Goal: Task Accomplishment & Management: Use online tool/utility

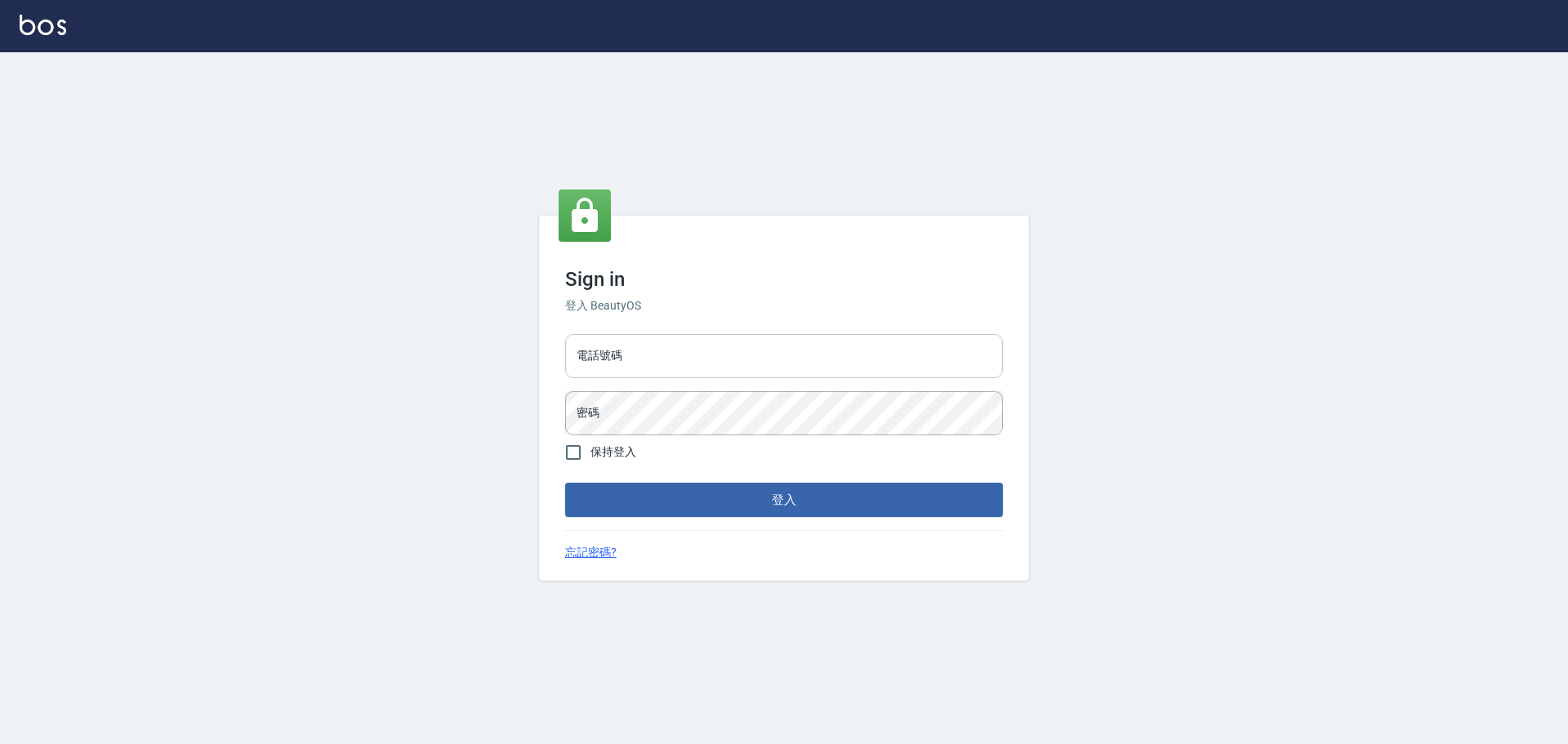
click at [655, 360] on input "電話號碼" at bounding box center [783, 356] width 438 height 44
type input "0989189977"
click at [565, 483] on button "登入" at bounding box center [783, 500] width 438 height 35
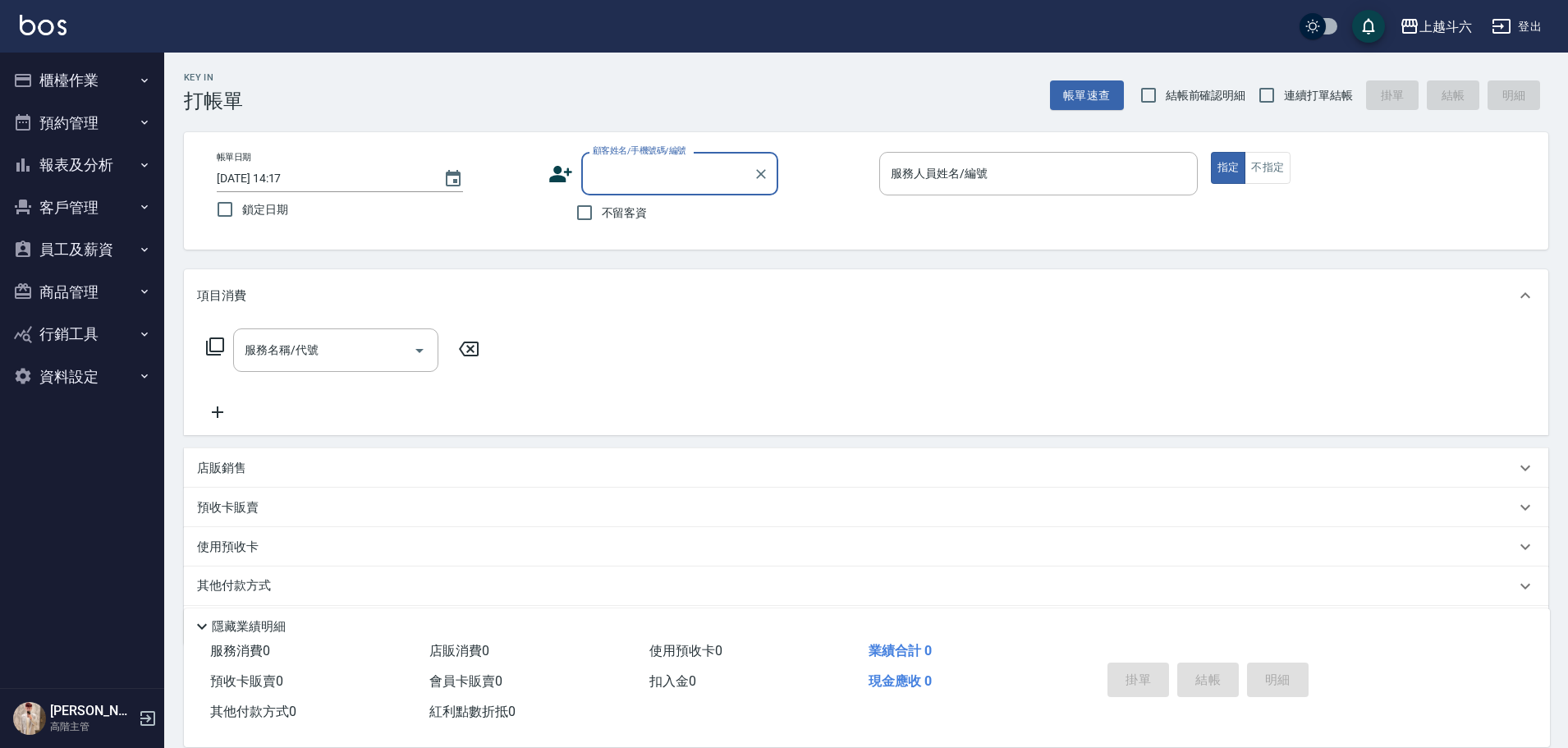
click at [641, 211] on span "不留客資" at bounding box center [624, 212] width 46 height 17
click at [1282, 92] on input "連續打單結帳" at bounding box center [1267, 95] width 35 height 35
checkbox input "true"
click at [975, 178] on div "服務人員姓名/編號 服務人員姓名/編號" at bounding box center [1038, 174] width 319 height 44
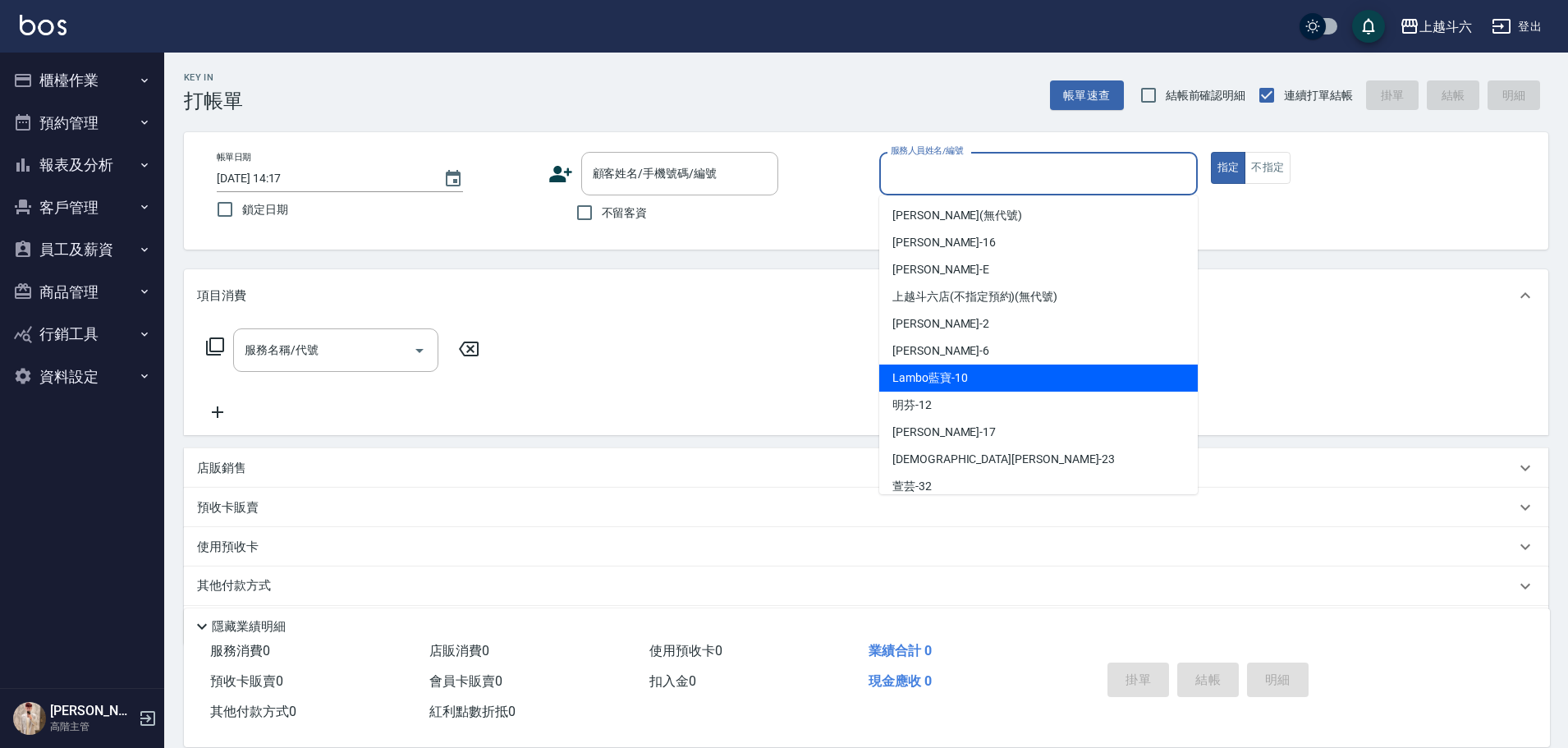
drag, startPoint x: 616, startPoint y: 212, endPoint x: 636, endPoint y: 201, distance: 22.8
click at [616, 211] on span "不留客資" at bounding box center [624, 212] width 46 height 17
click at [601, 211] on input "不留客資" at bounding box center [585, 212] width 35 height 35
checkbox input "true"
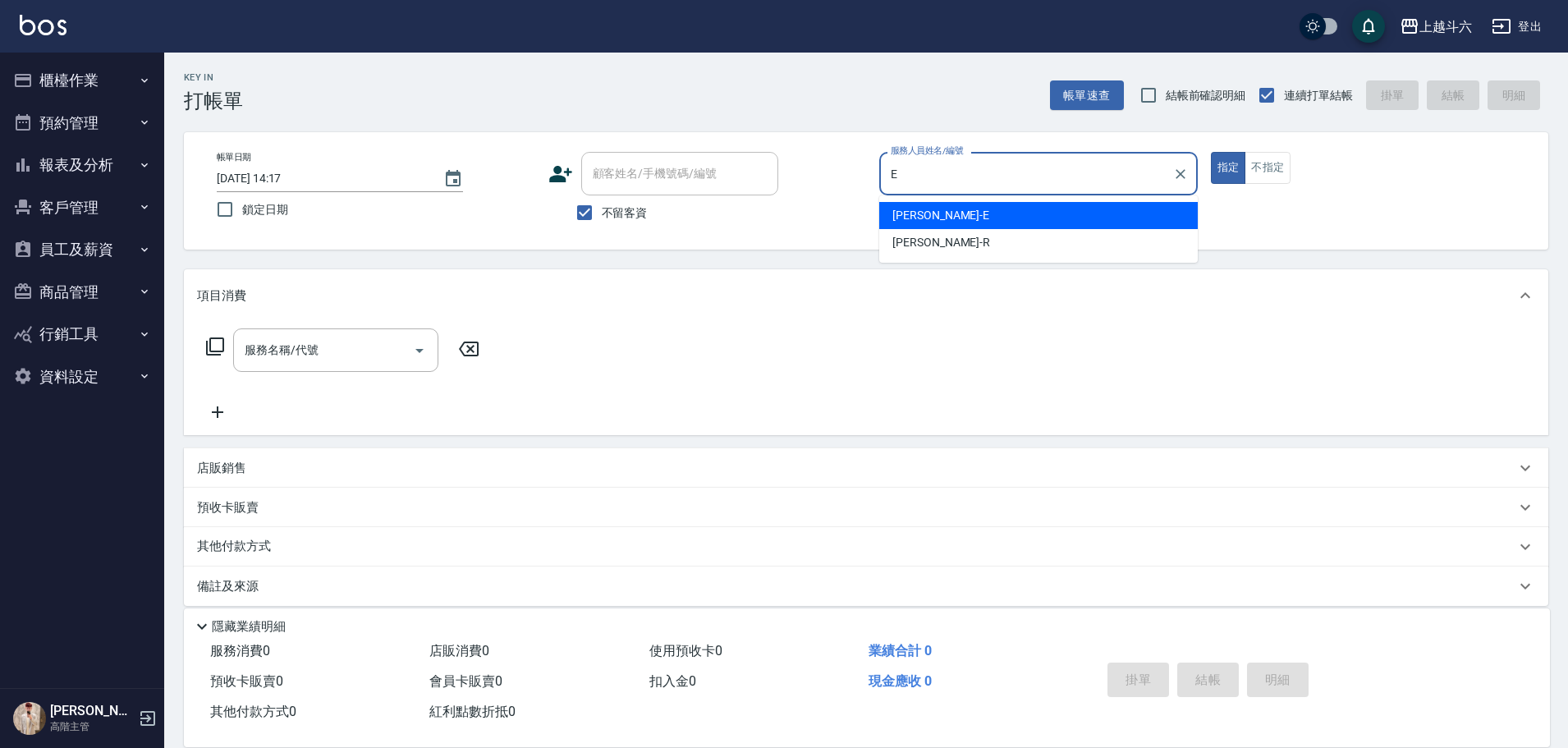
type input "[PERSON_NAME]"
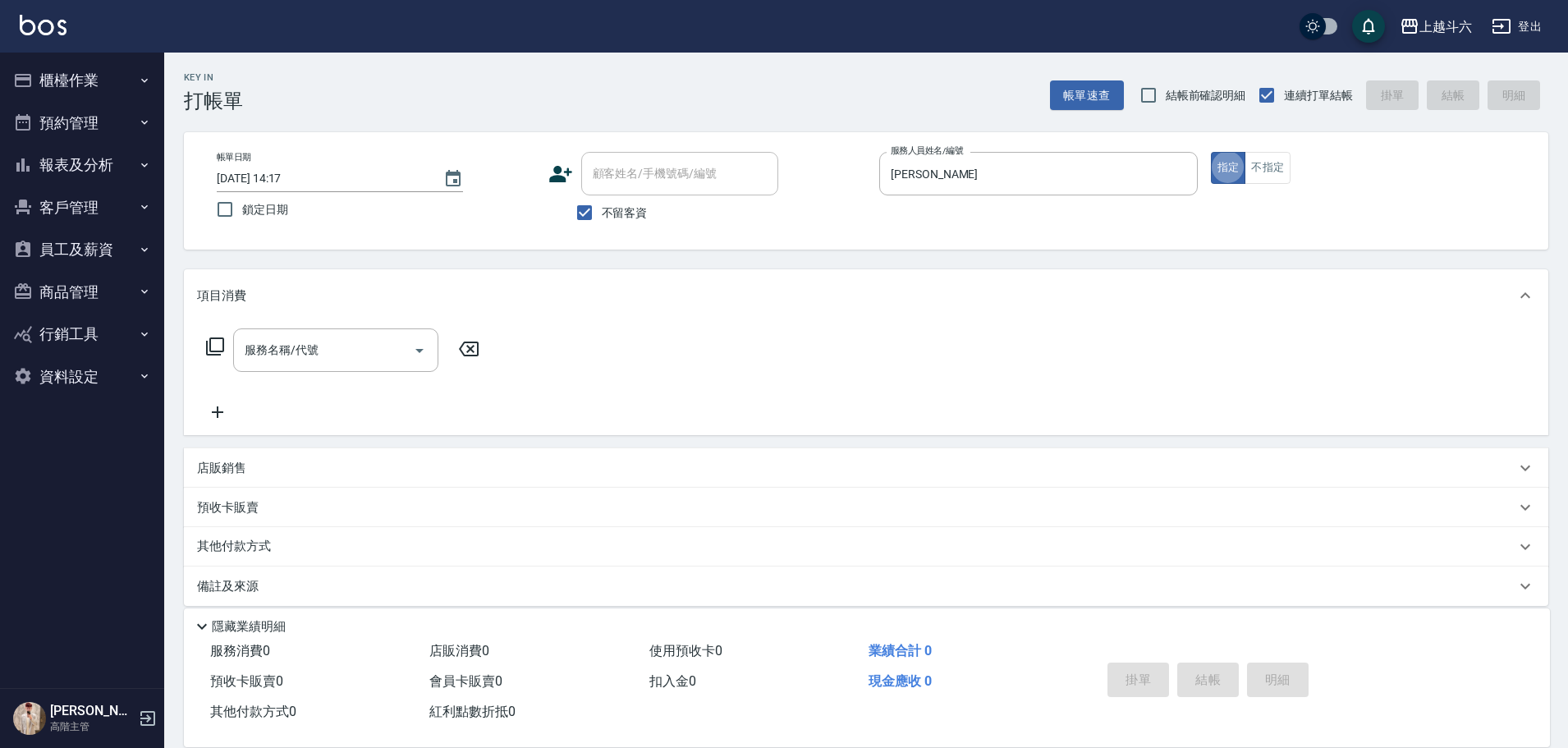
type button "true"
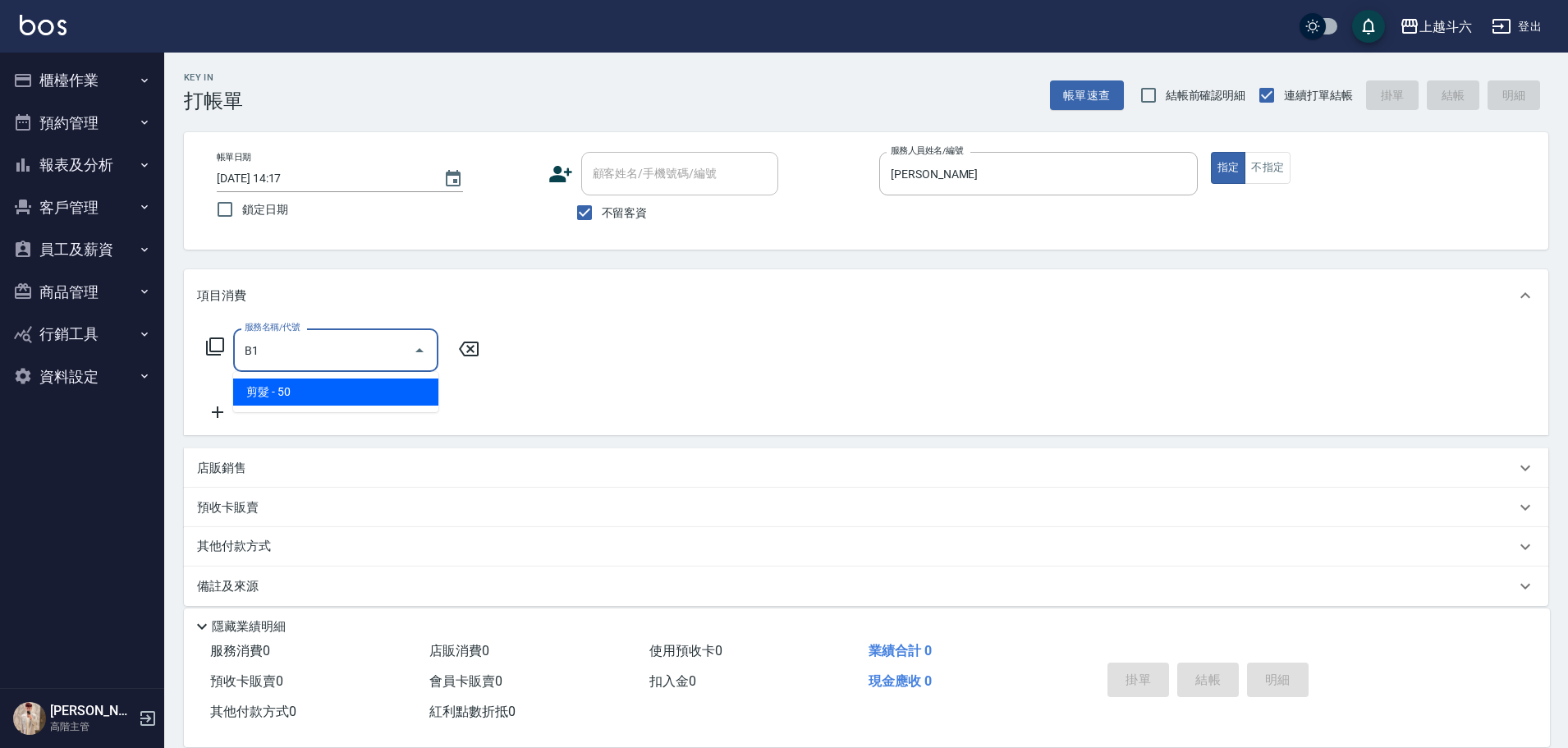
type input "剪髮(B1)"
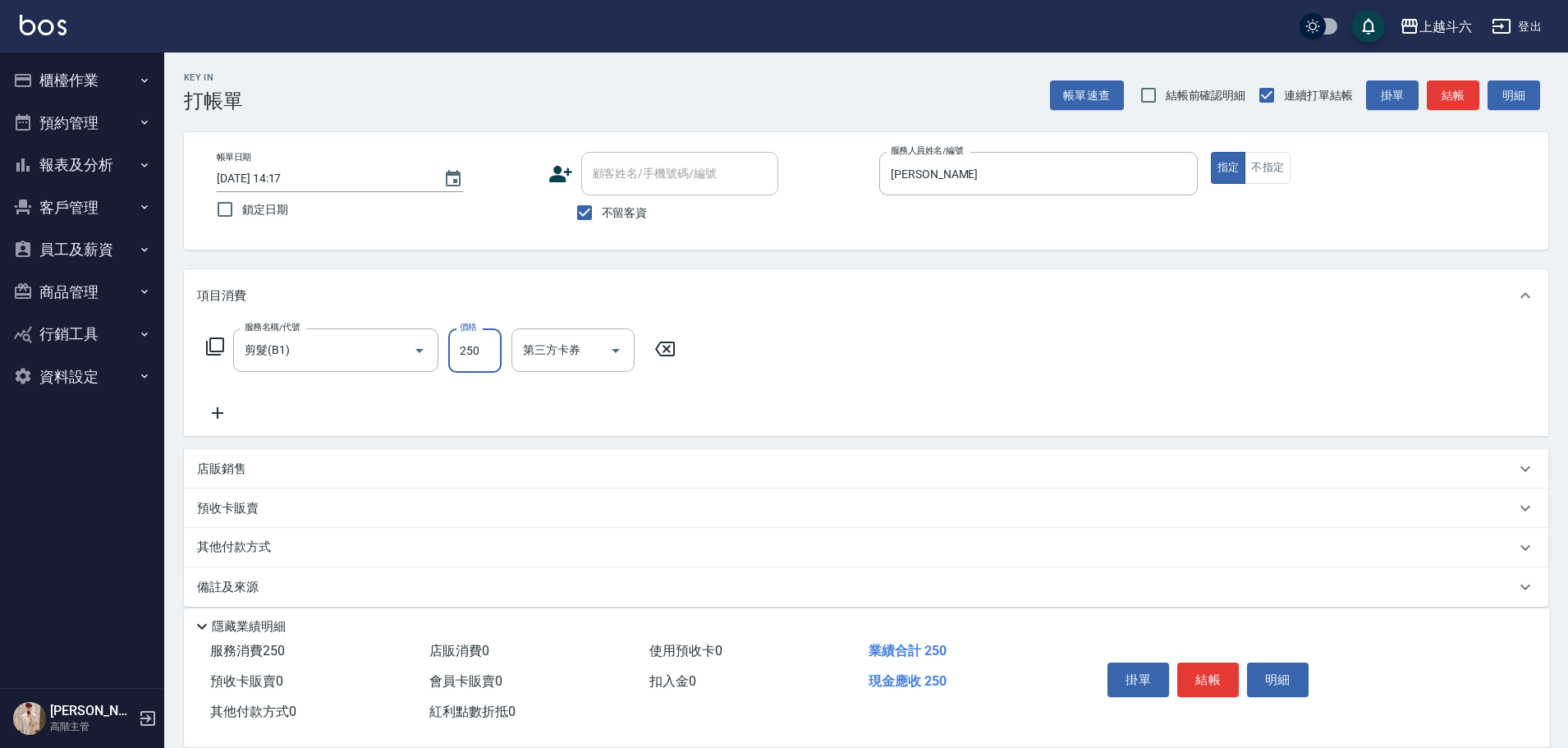
type input "250"
click at [1211, 678] on button "結帳" at bounding box center [1207, 680] width 61 height 35
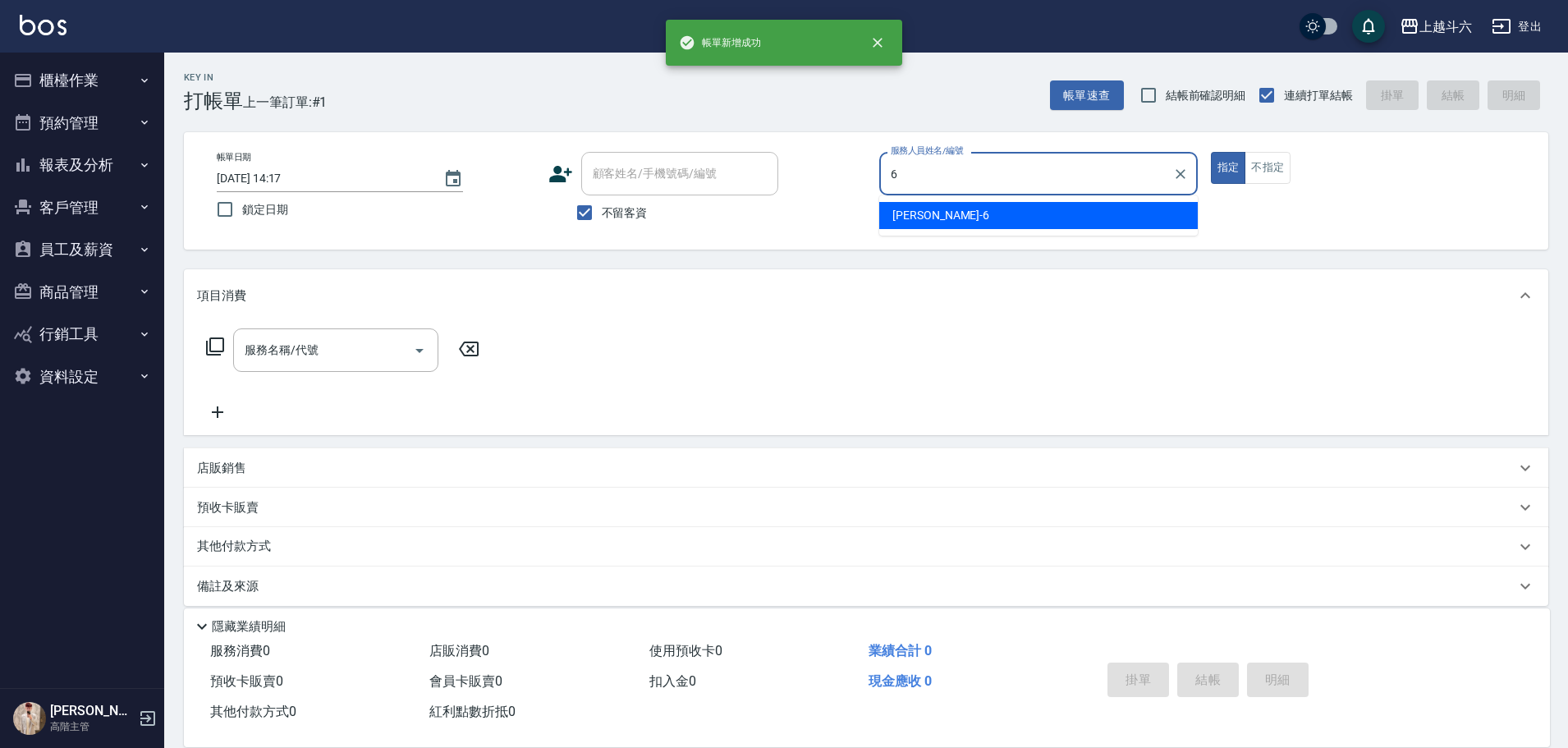
type input "[PERSON_NAME]-6"
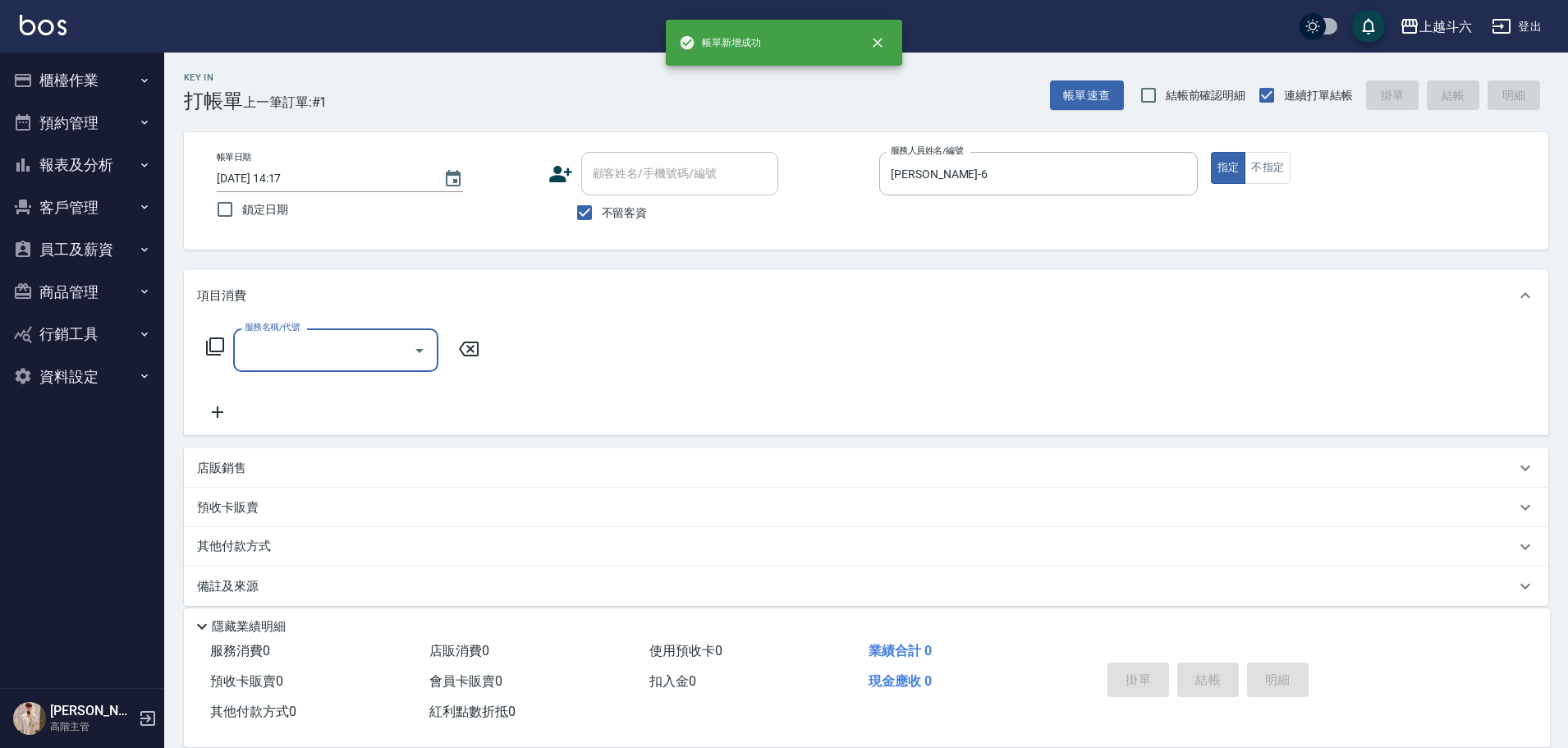
type input "e"
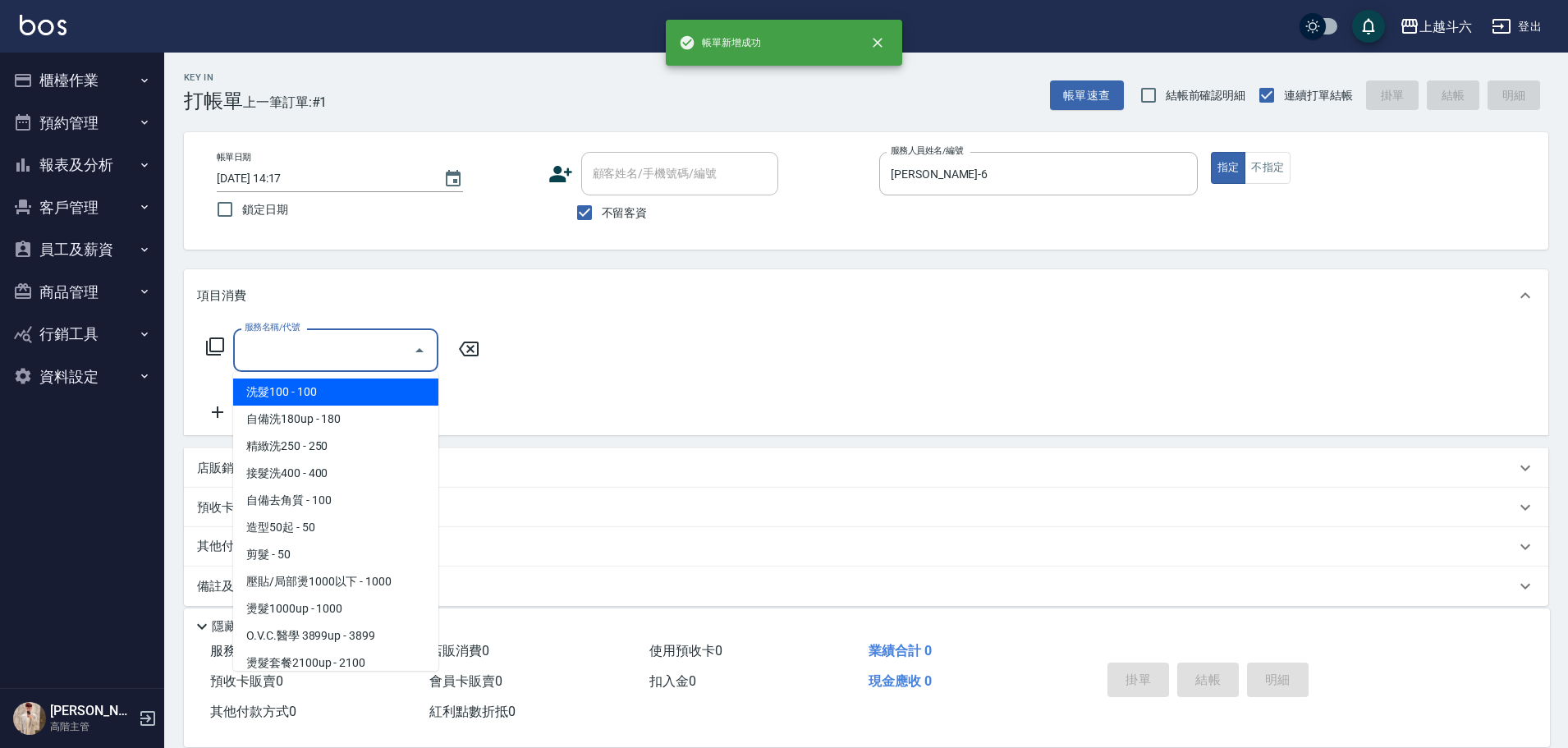
type input "e"
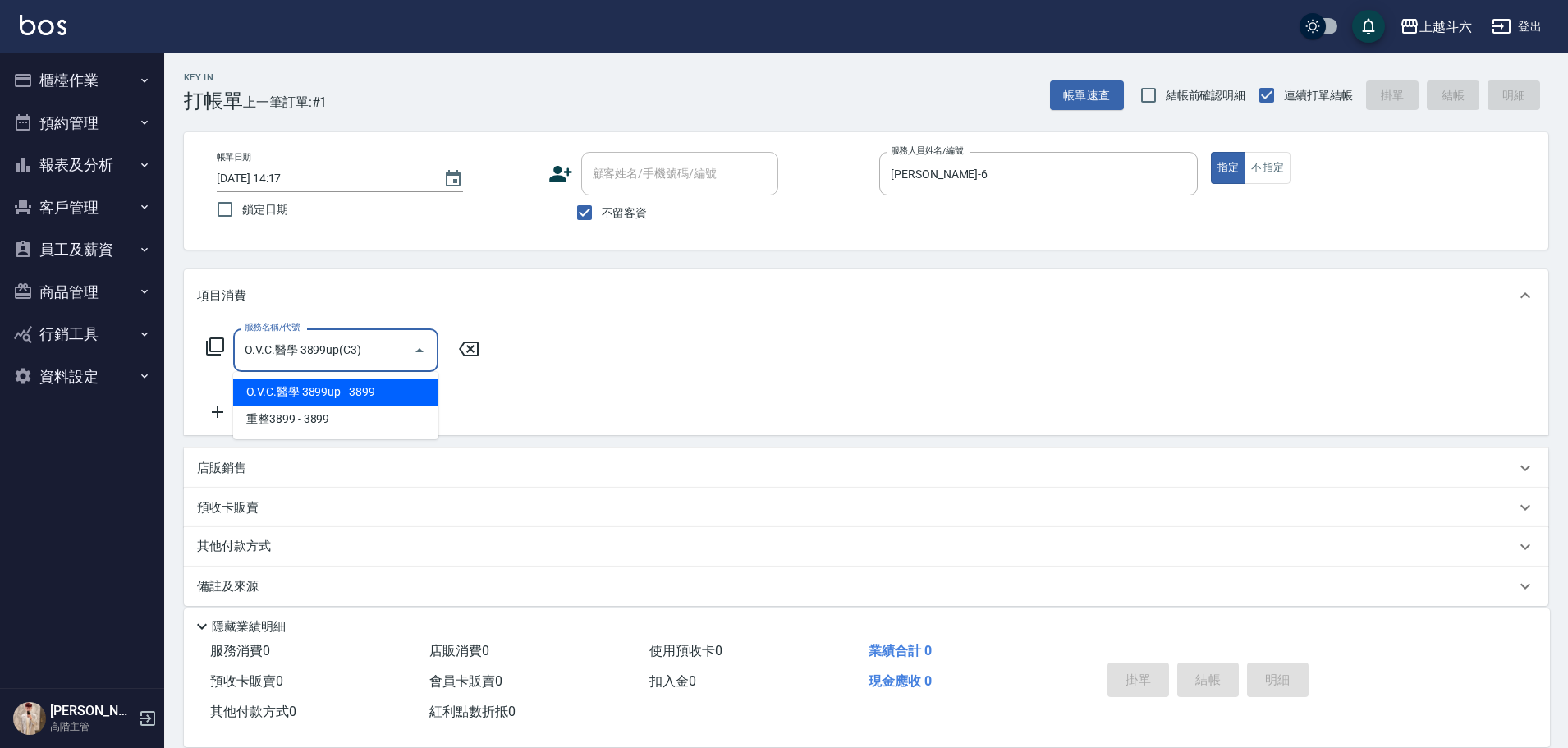
type input "O.V.C.醫學 3899up(C3)"
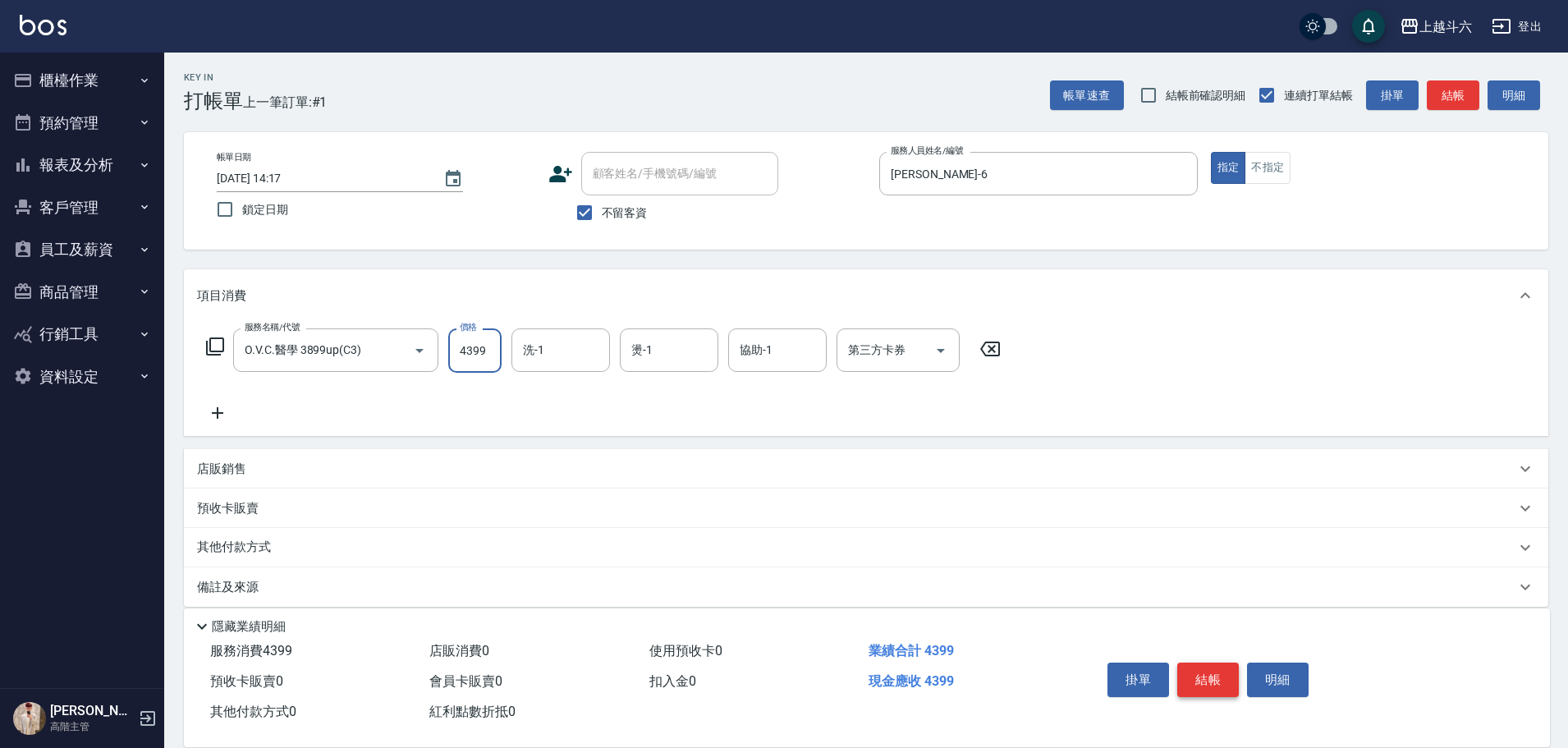
type input "4399"
type input "[PERSON_NAME]-6"
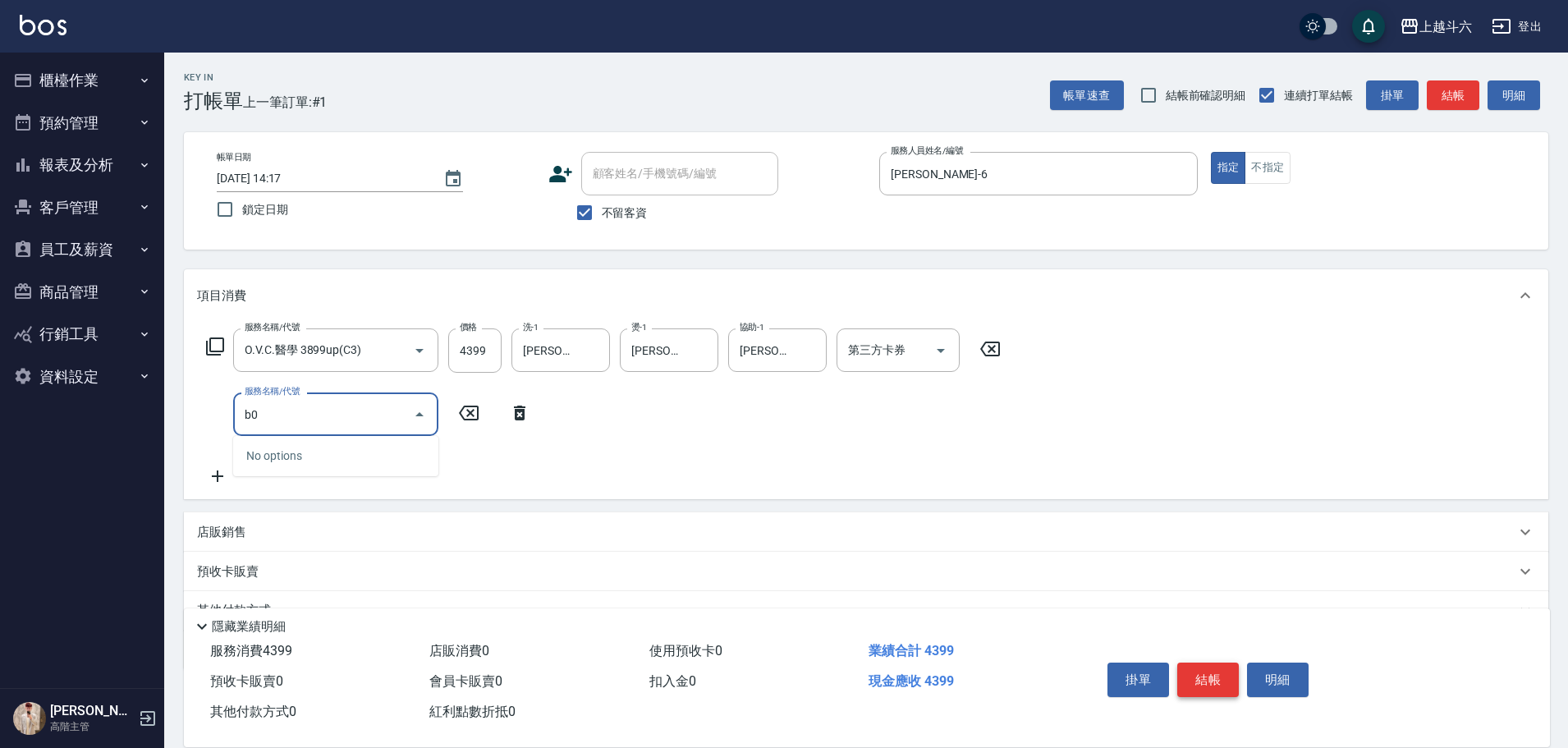
type input "b"
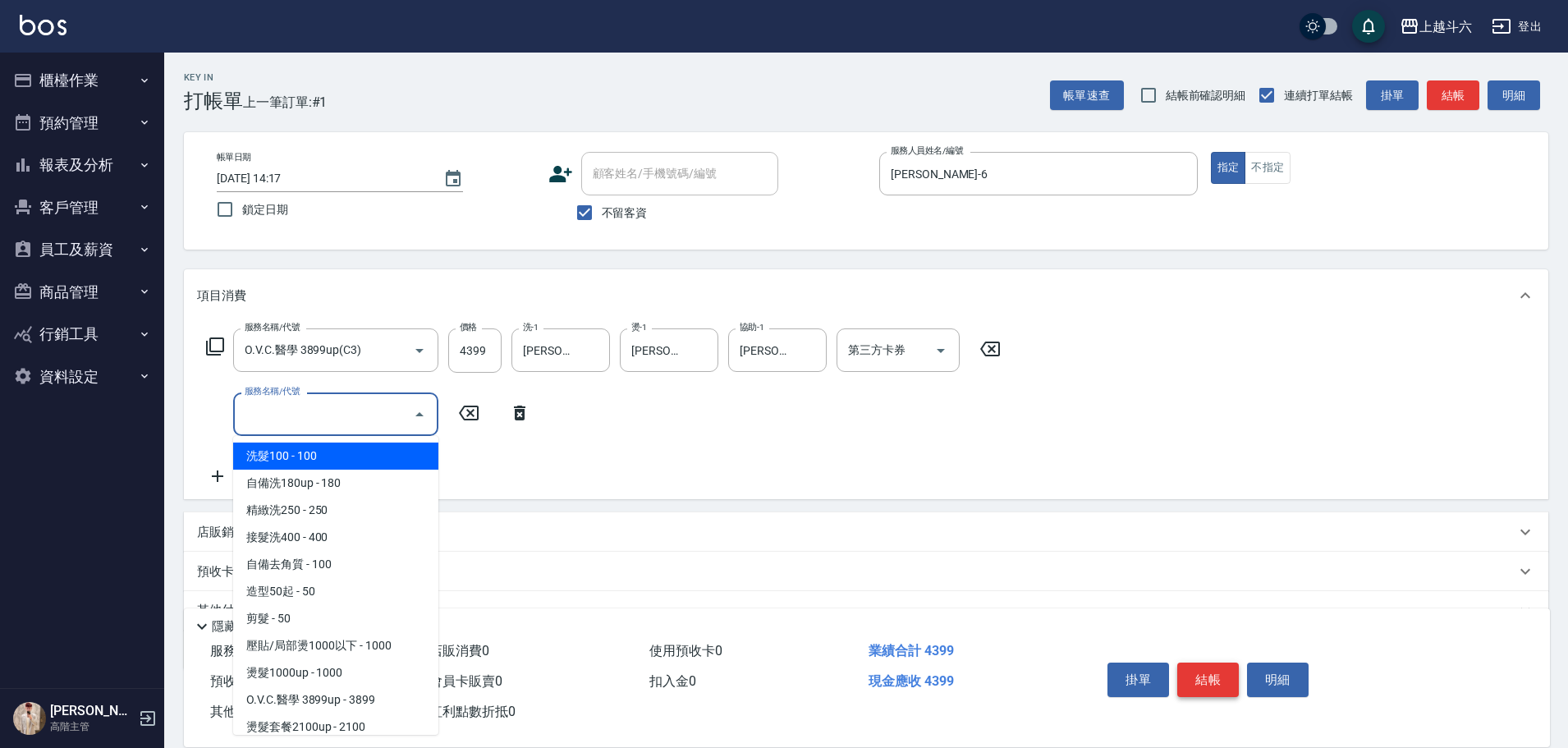
type input "c"
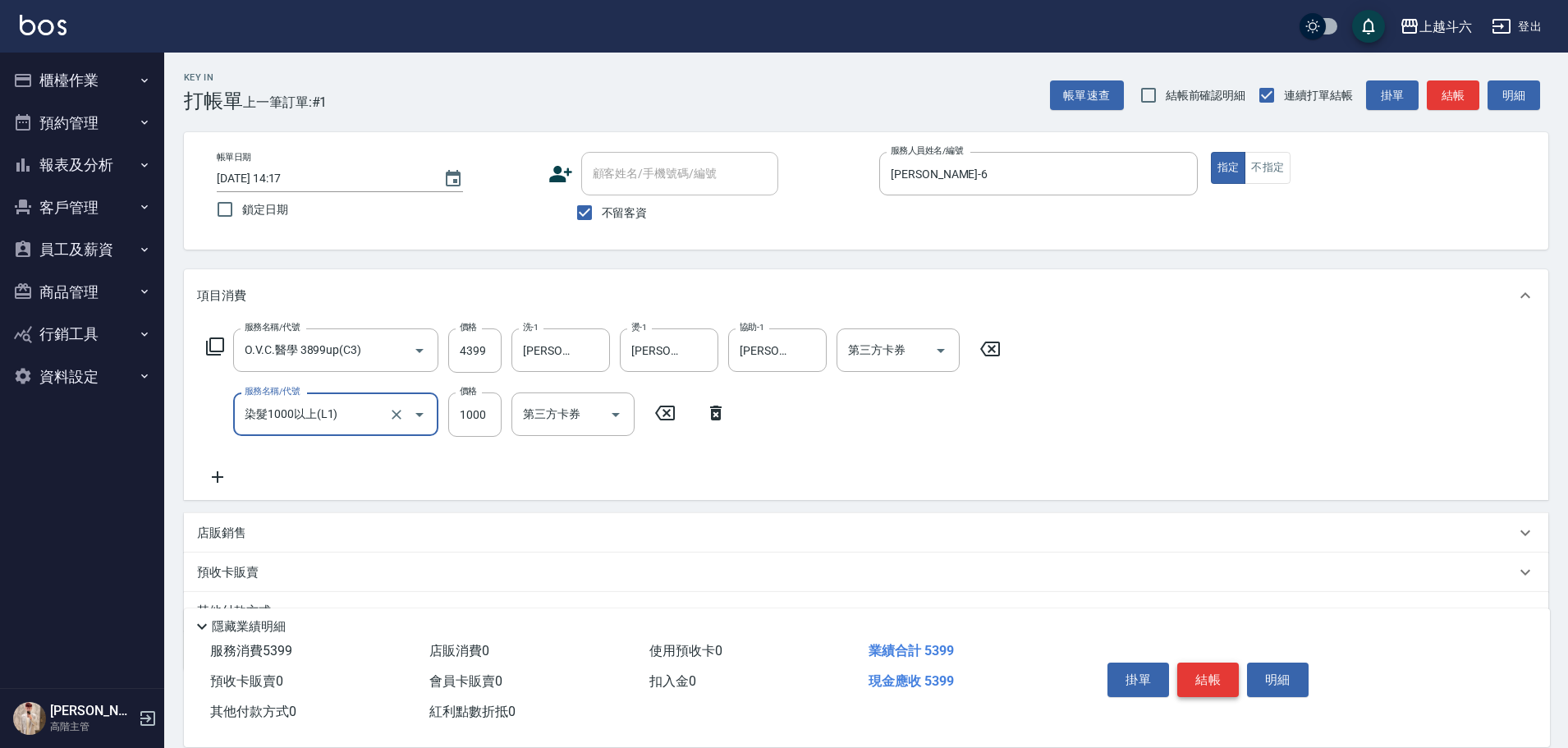
type input "染髮1000以上(L1)"
type input "2600"
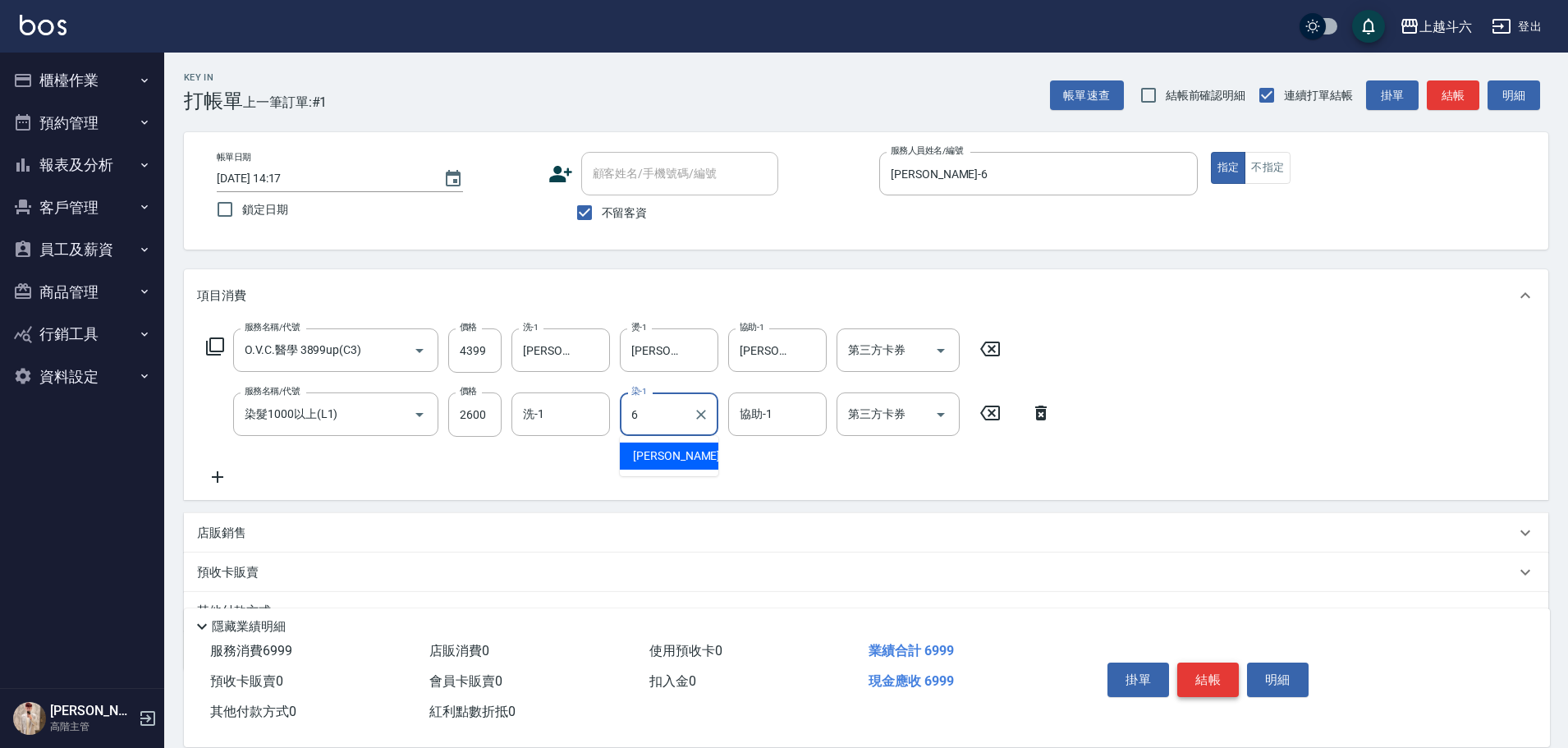
type input "[PERSON_NAME]-6"
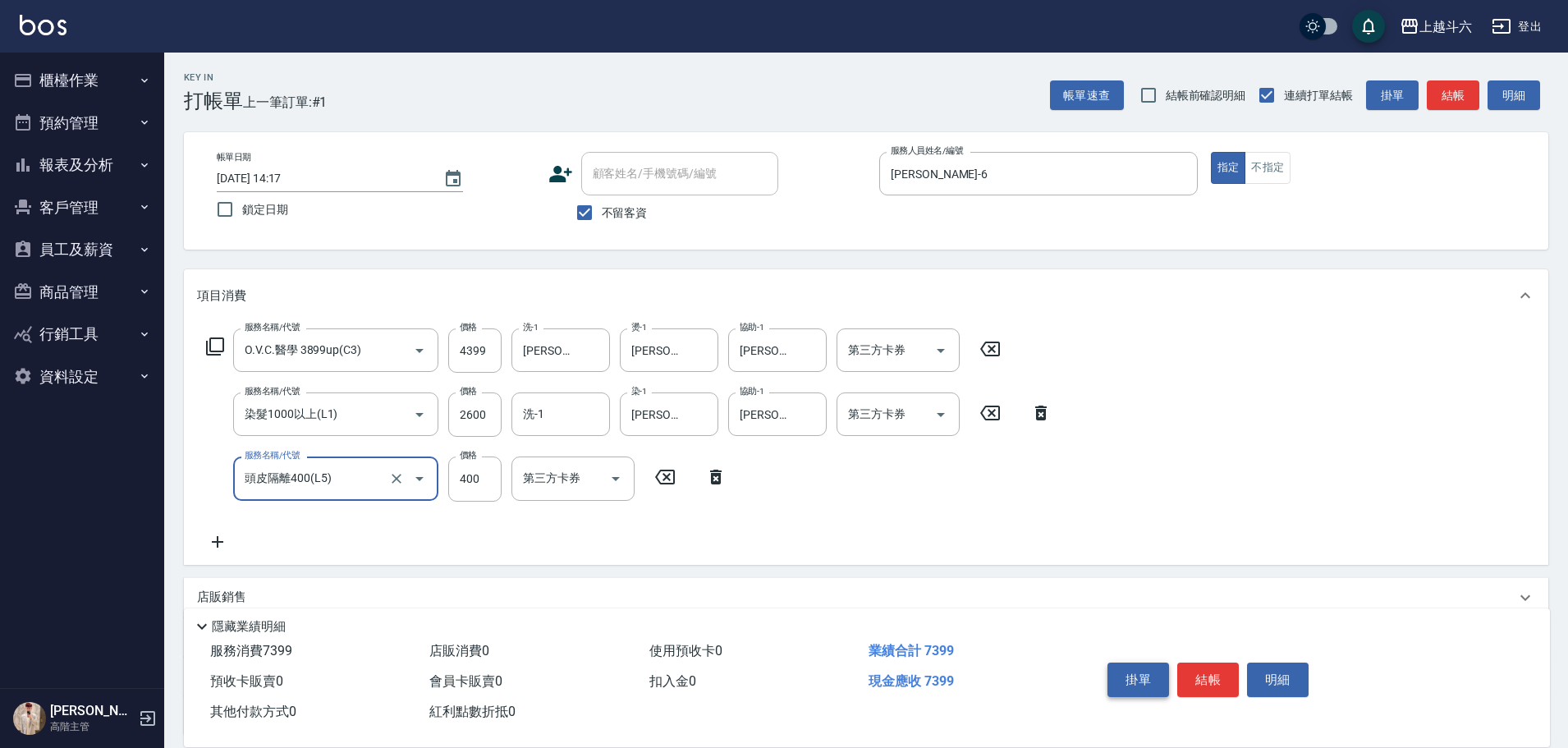
type input "頭皮隔離400(L5)"
click at [1124, 678] on button "掛單" at bounding box center [1138, 680] width 61 height 35
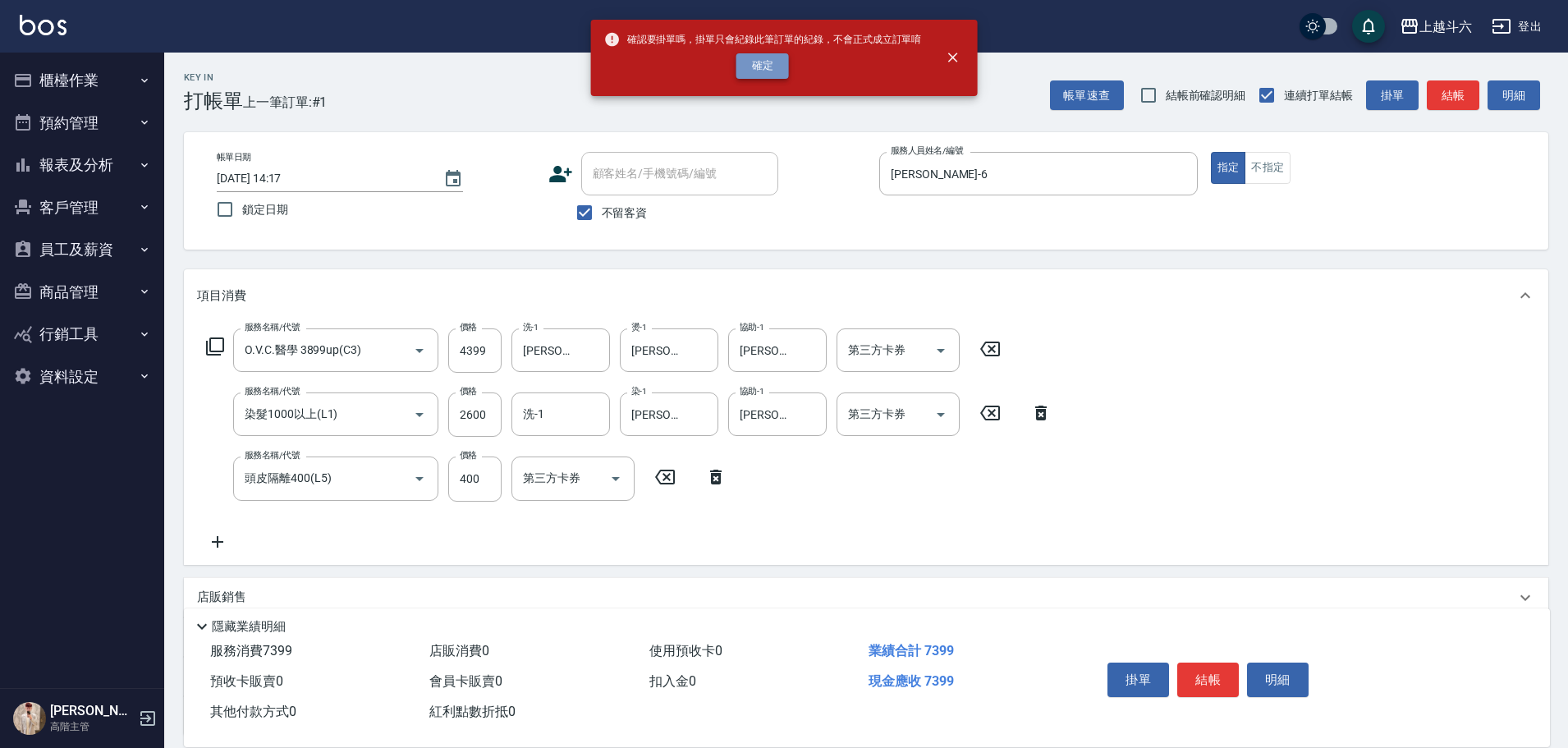
click at [779, 78] on button "確定" at bounding box center [762, 66] width 52 height 26
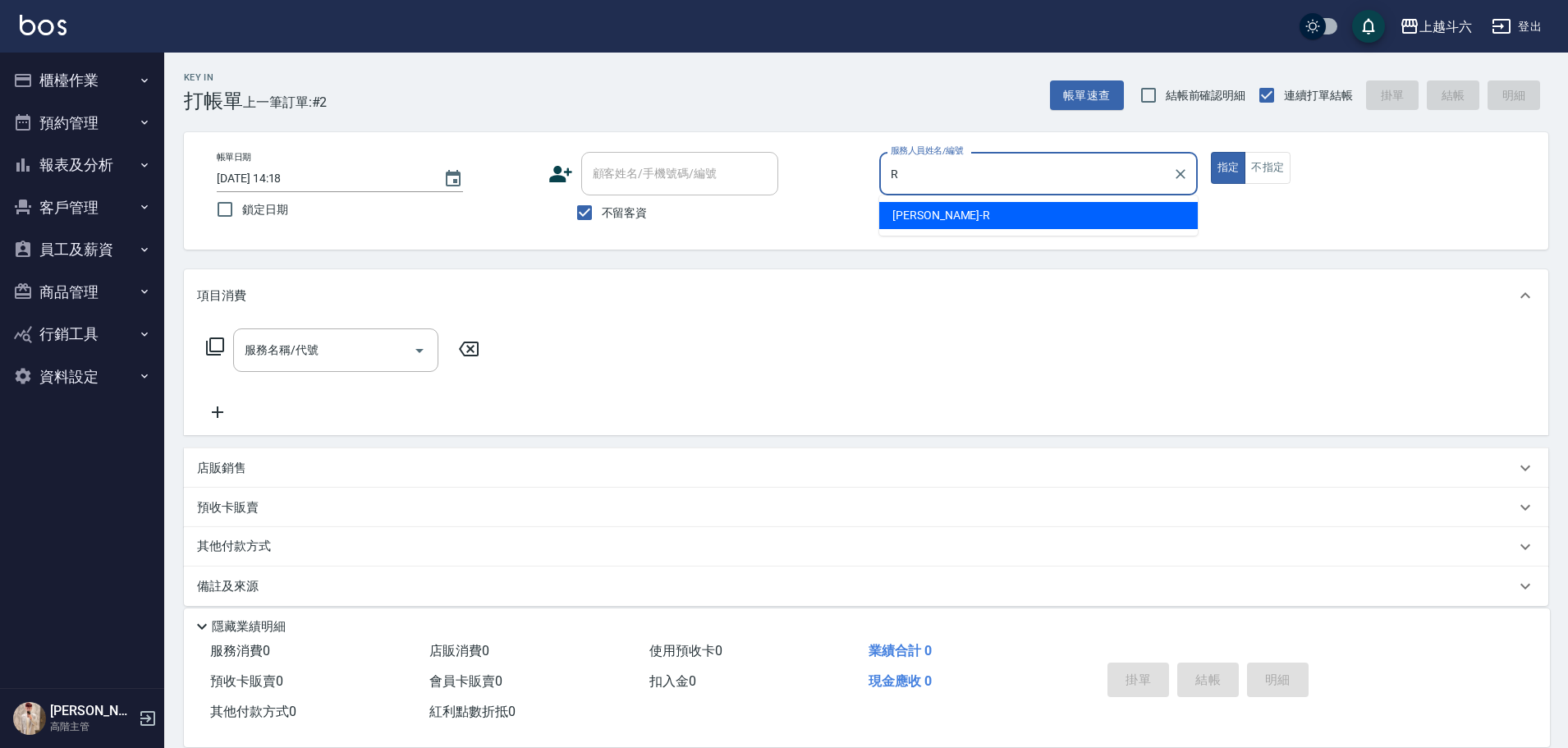
type input "Rebecca瑞瑞-R"
type button "true"
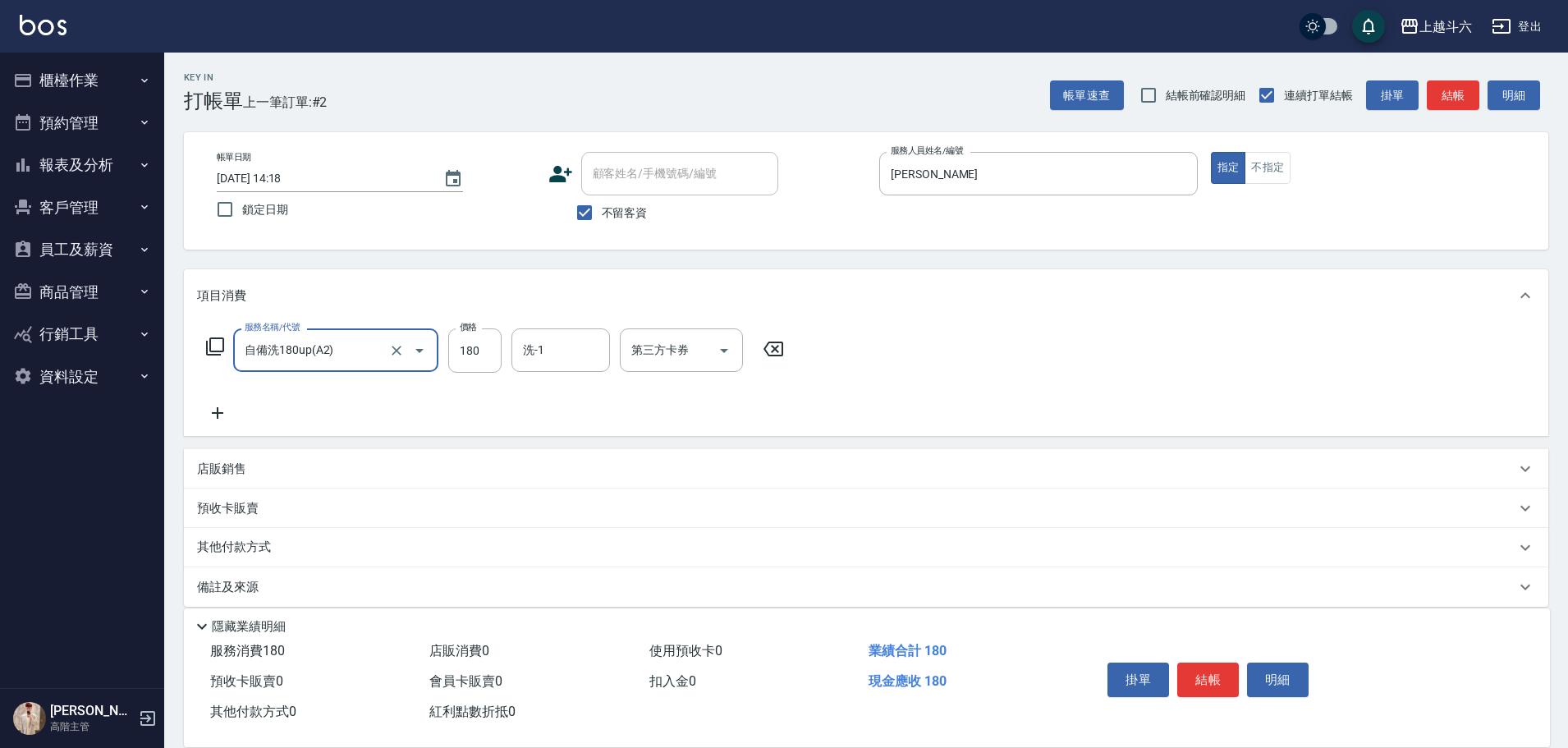
type input "自備洗180up(A2)"
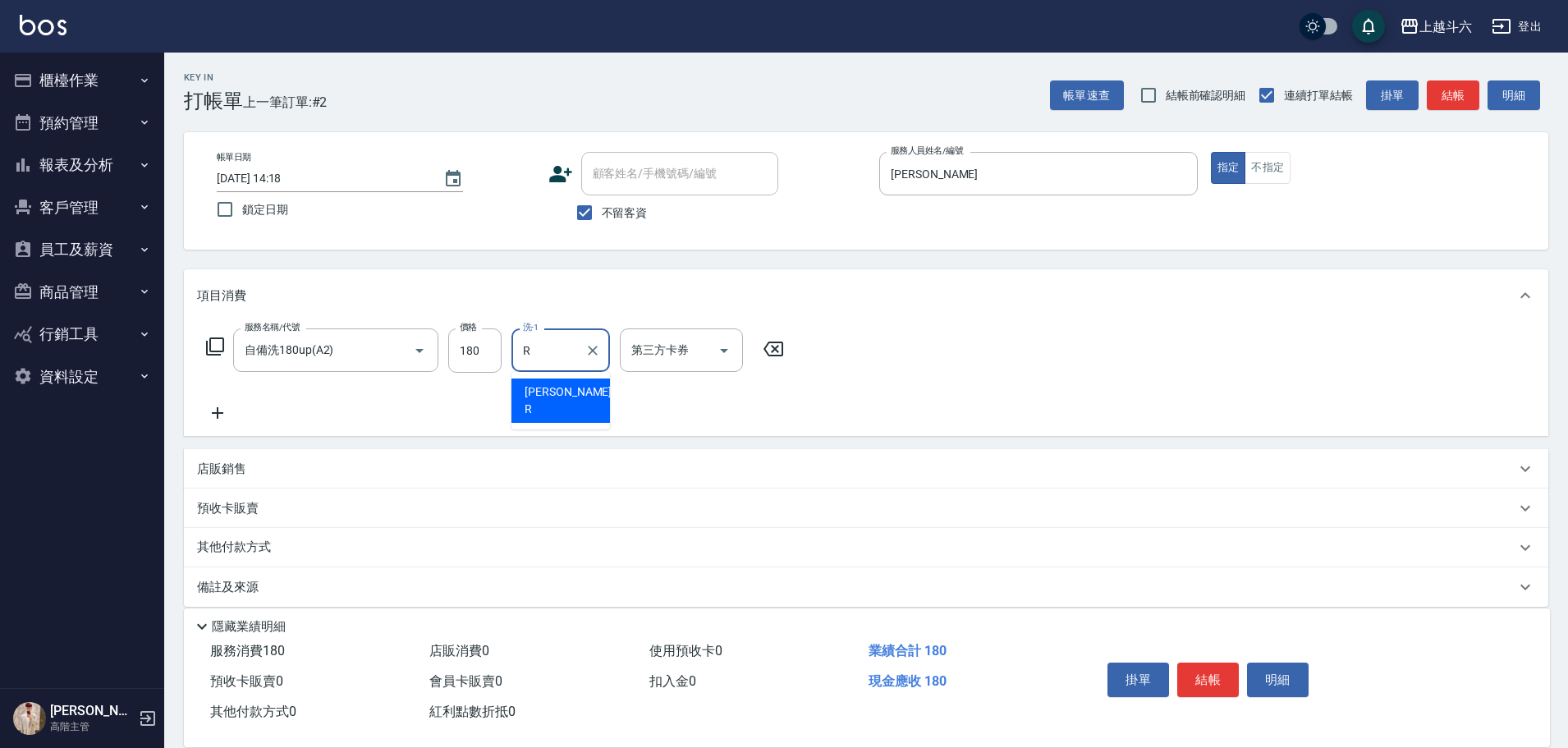
type input "Rebecca瑞瑞-R"
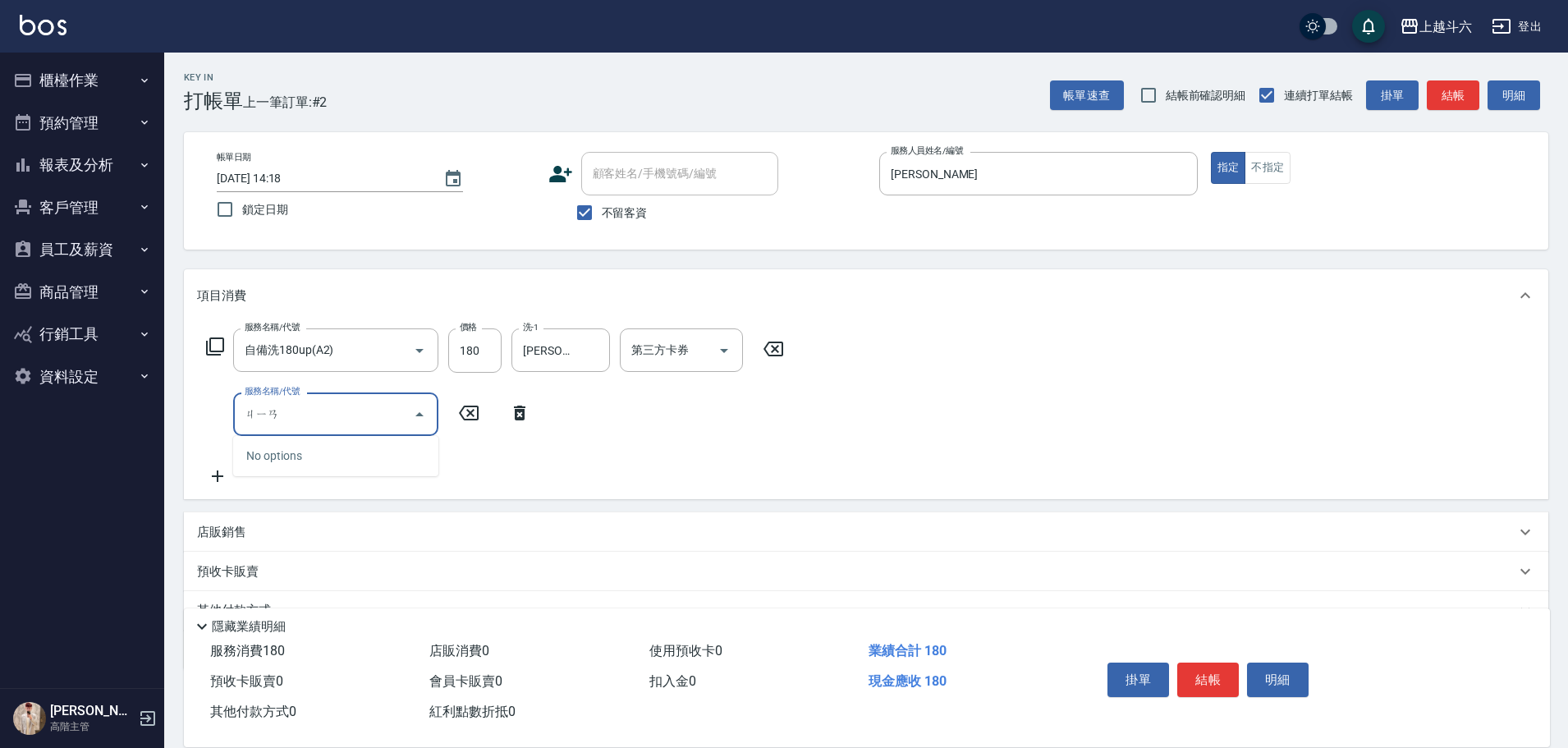
type input "間"
type input "肩100(特6)"
type input "Rebecca瑞瑞-R"
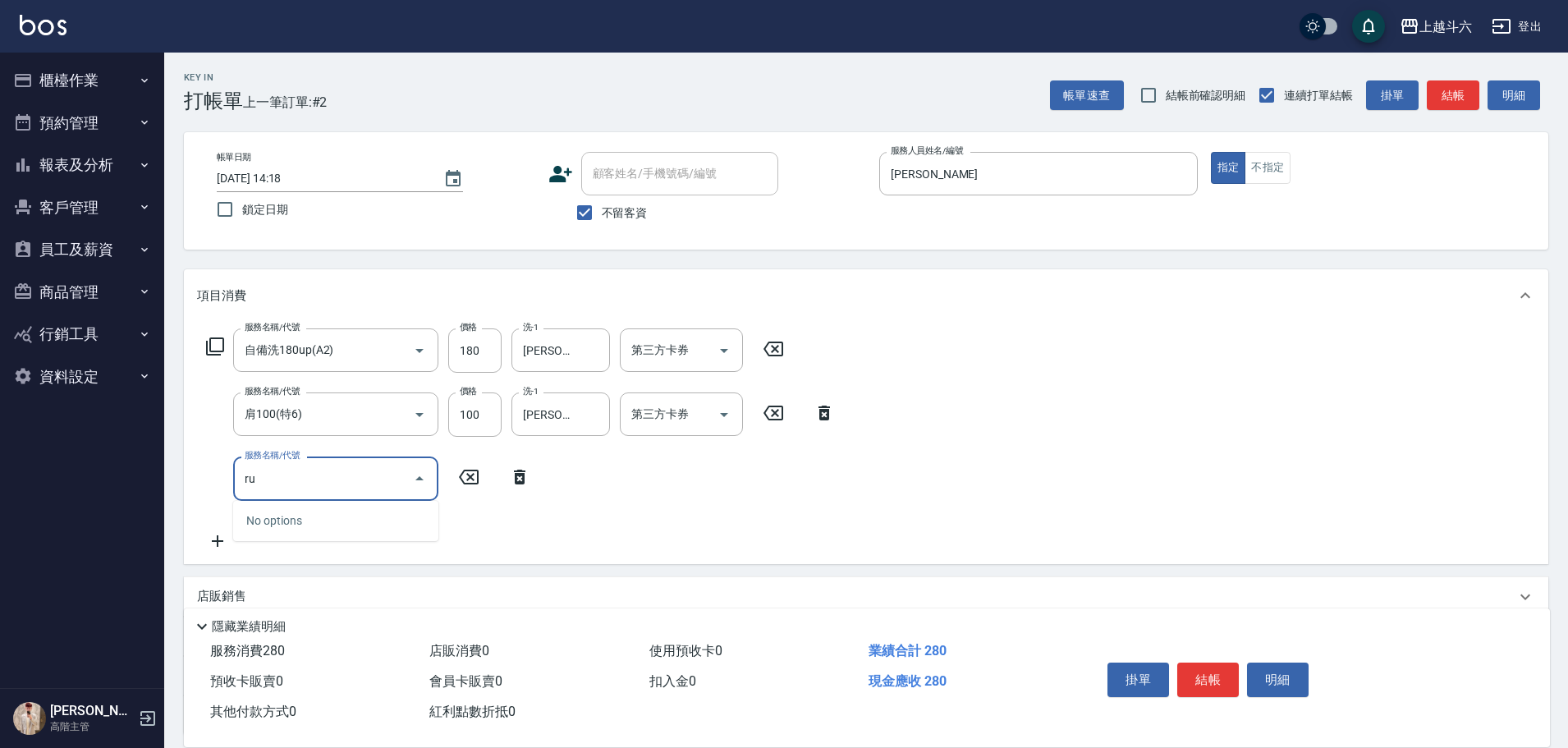
type input "r"
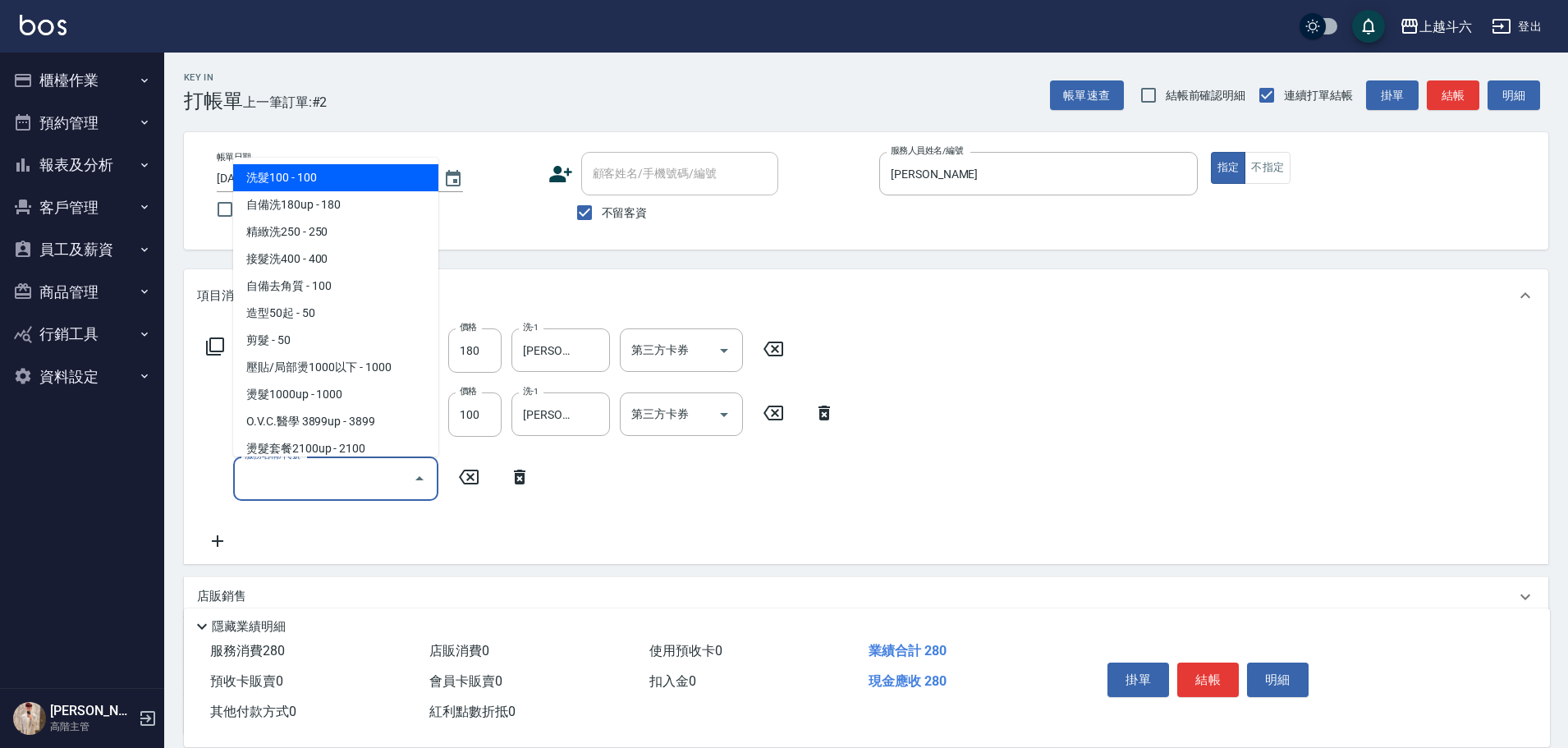
type input "ㄏ"
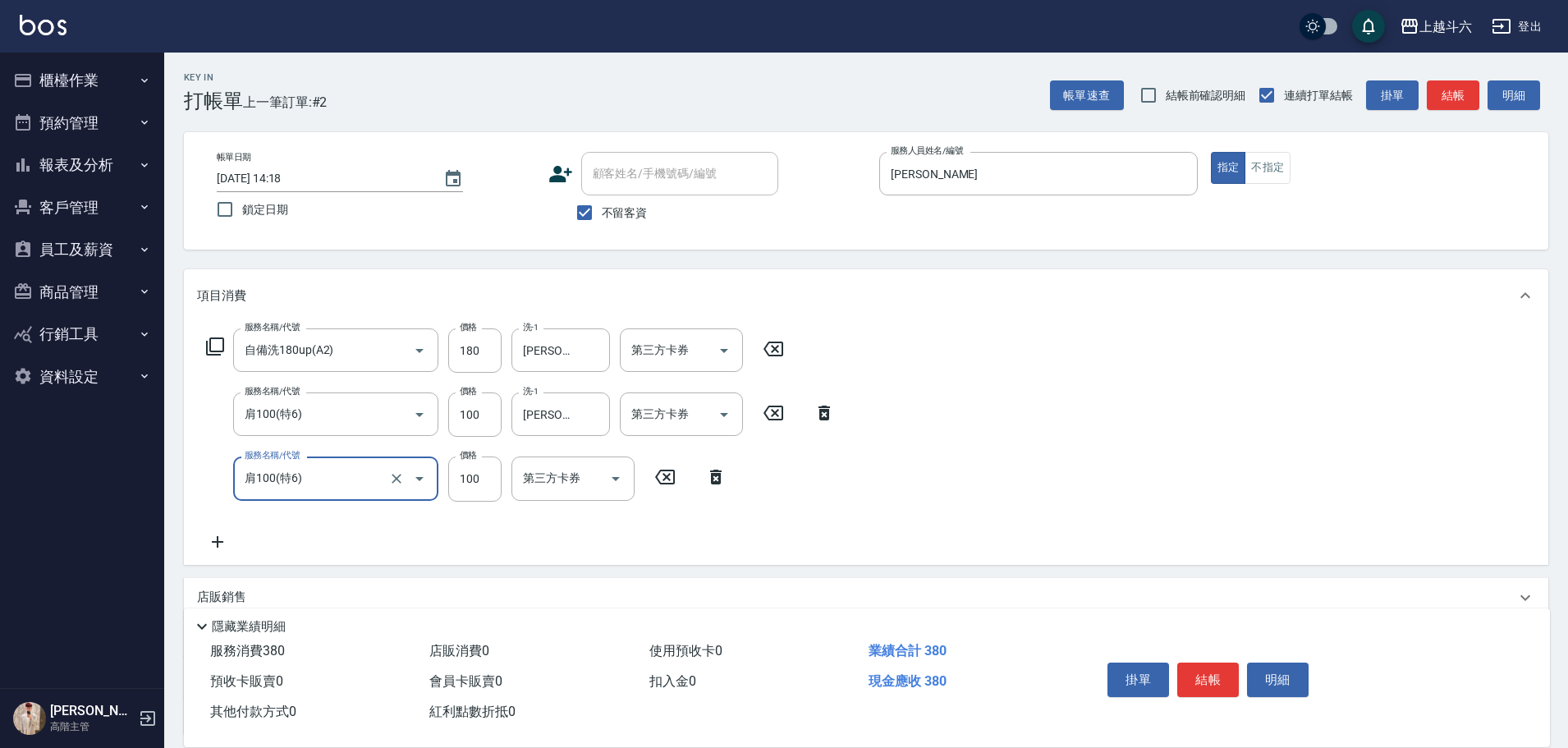
type input "肩100(特6)"
type input "Rebecca瑞瑞-R"
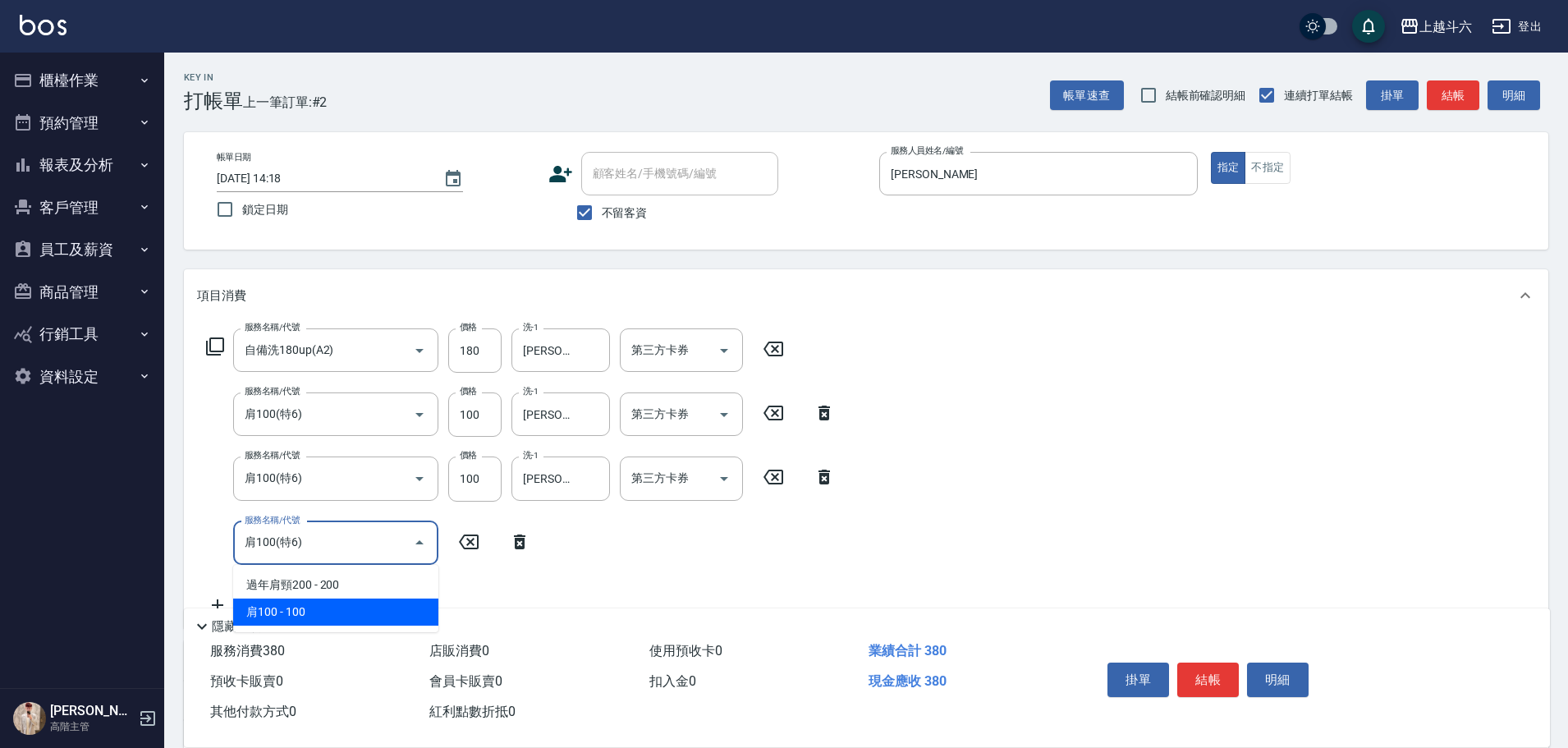
type input "肩100(特6)"
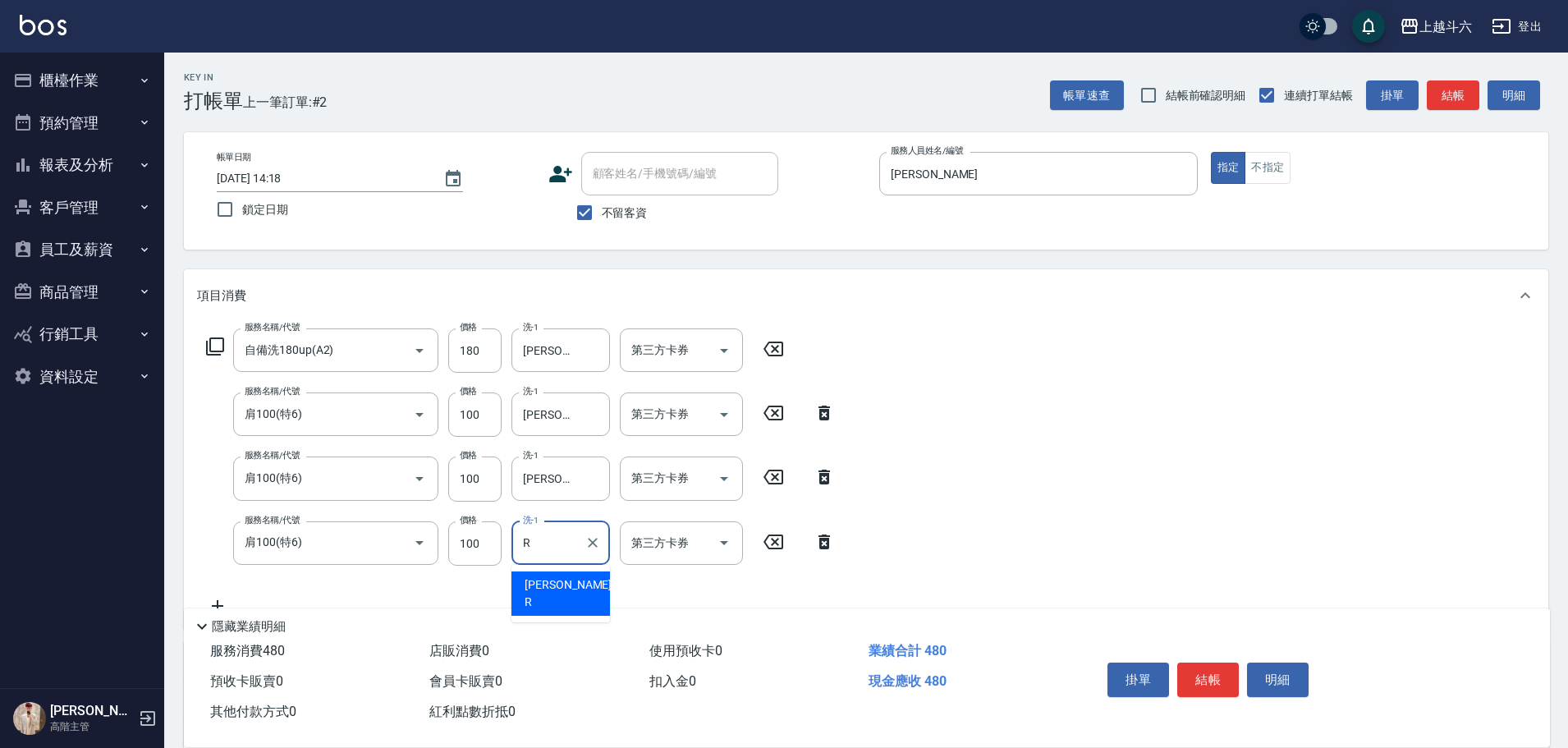
type input "Rebecca瑞瑞-R"
click at [1219, 674] on button "結帳" at bounding box center [1207, 680] width 61 height 35
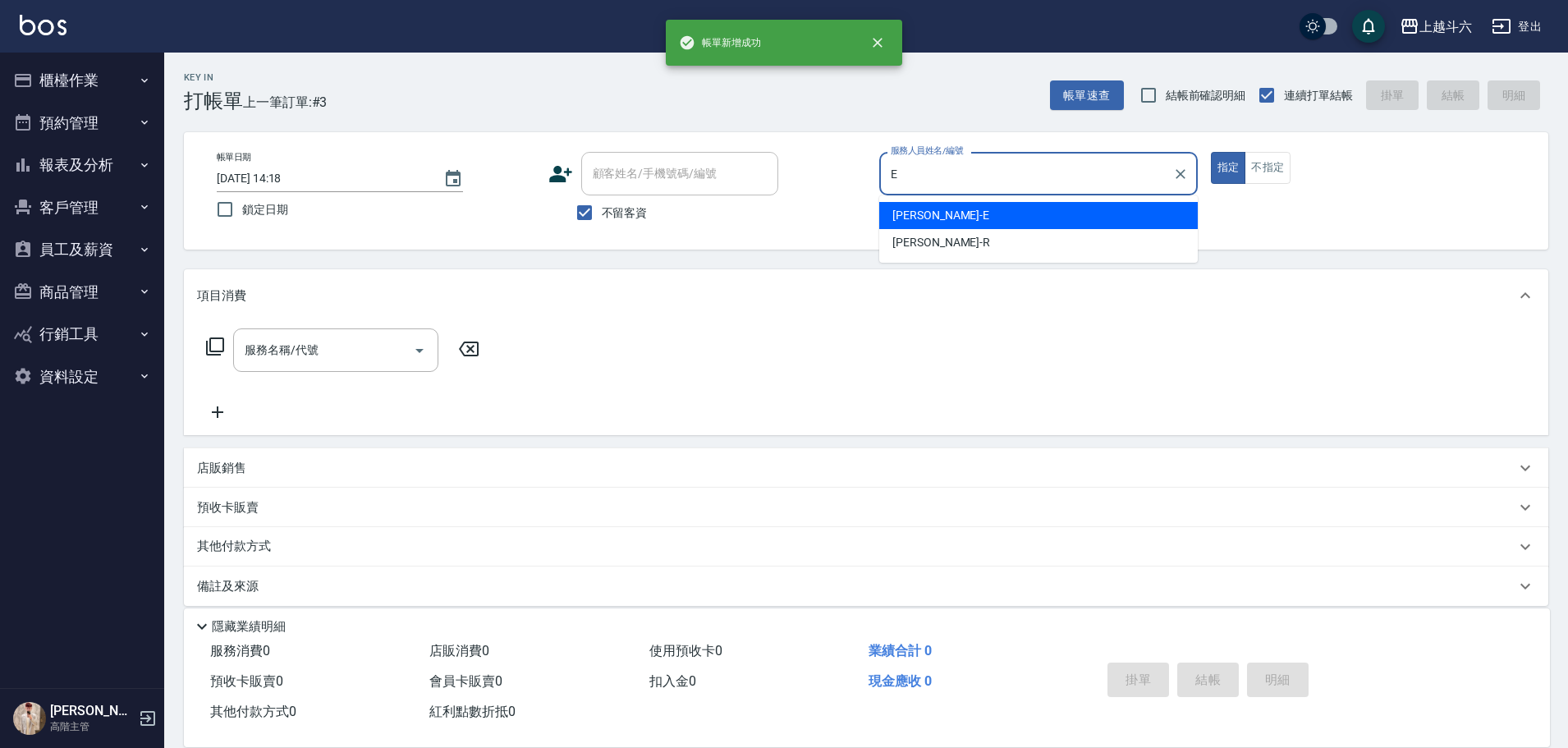
type input "[PERSON_NAME]"
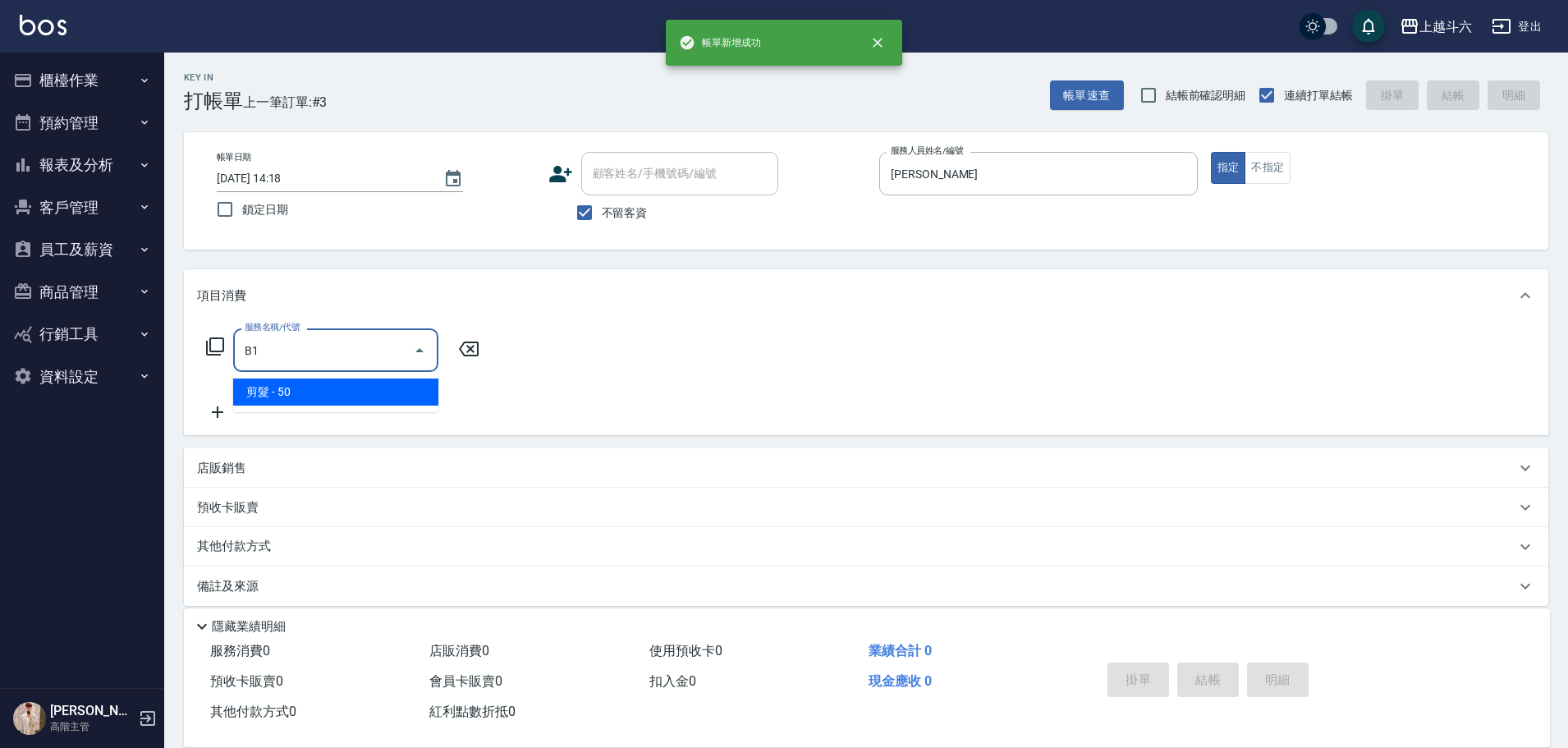
type input "剪髮(B1)"
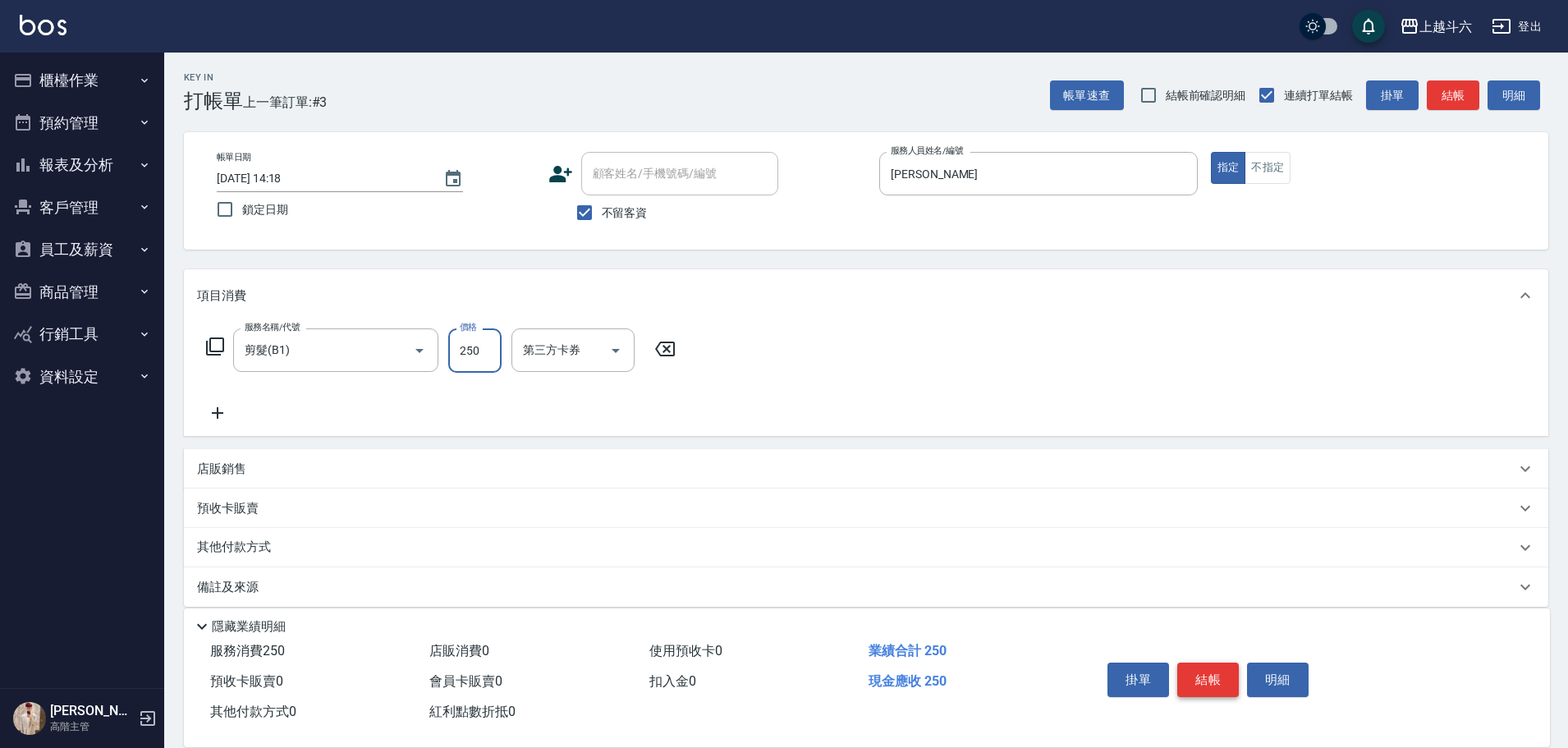
type input "250"
click at [1217, 672] on button "結帳" at bounding box center [1207, 680] width 61 height 35
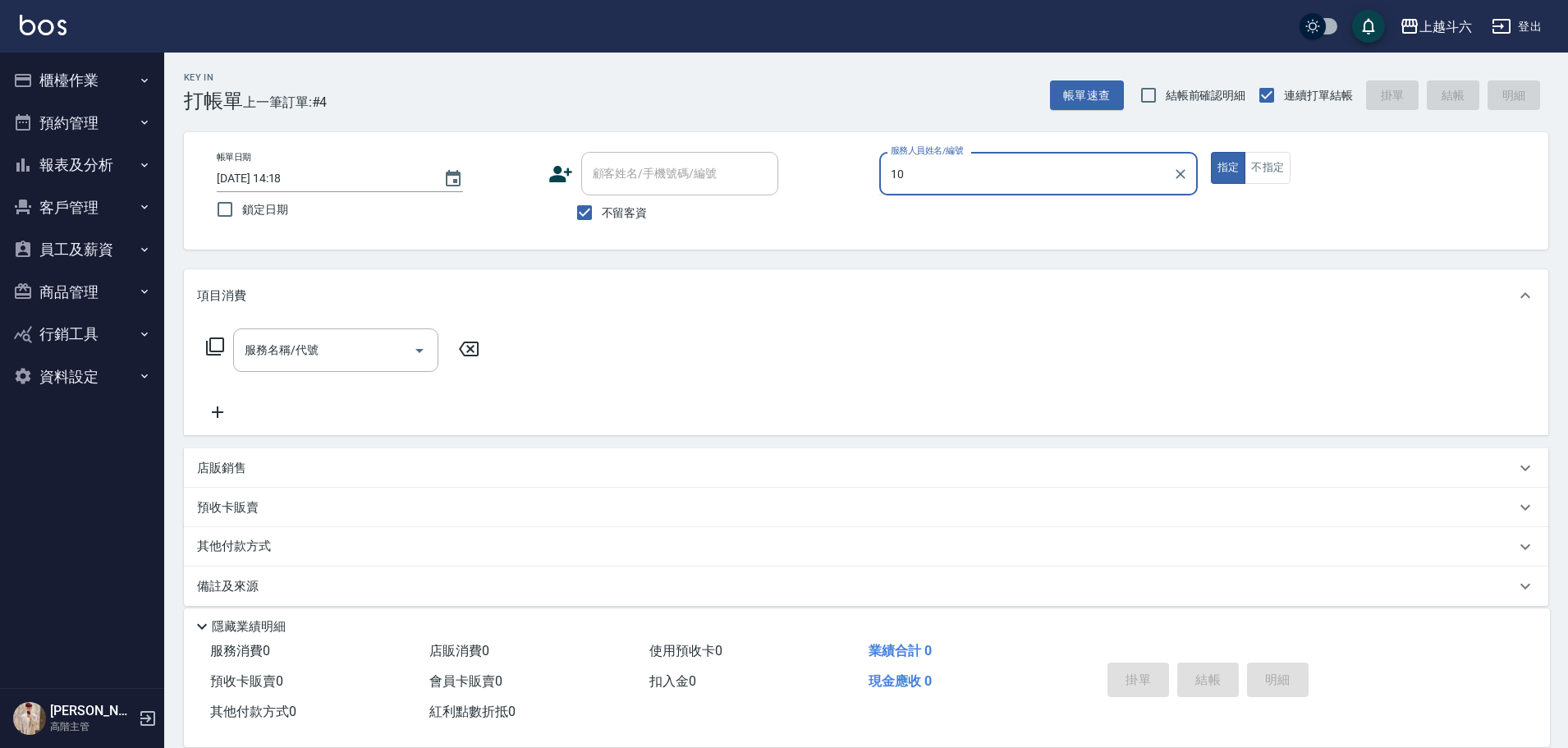
type input "Lambo藍寶-10"
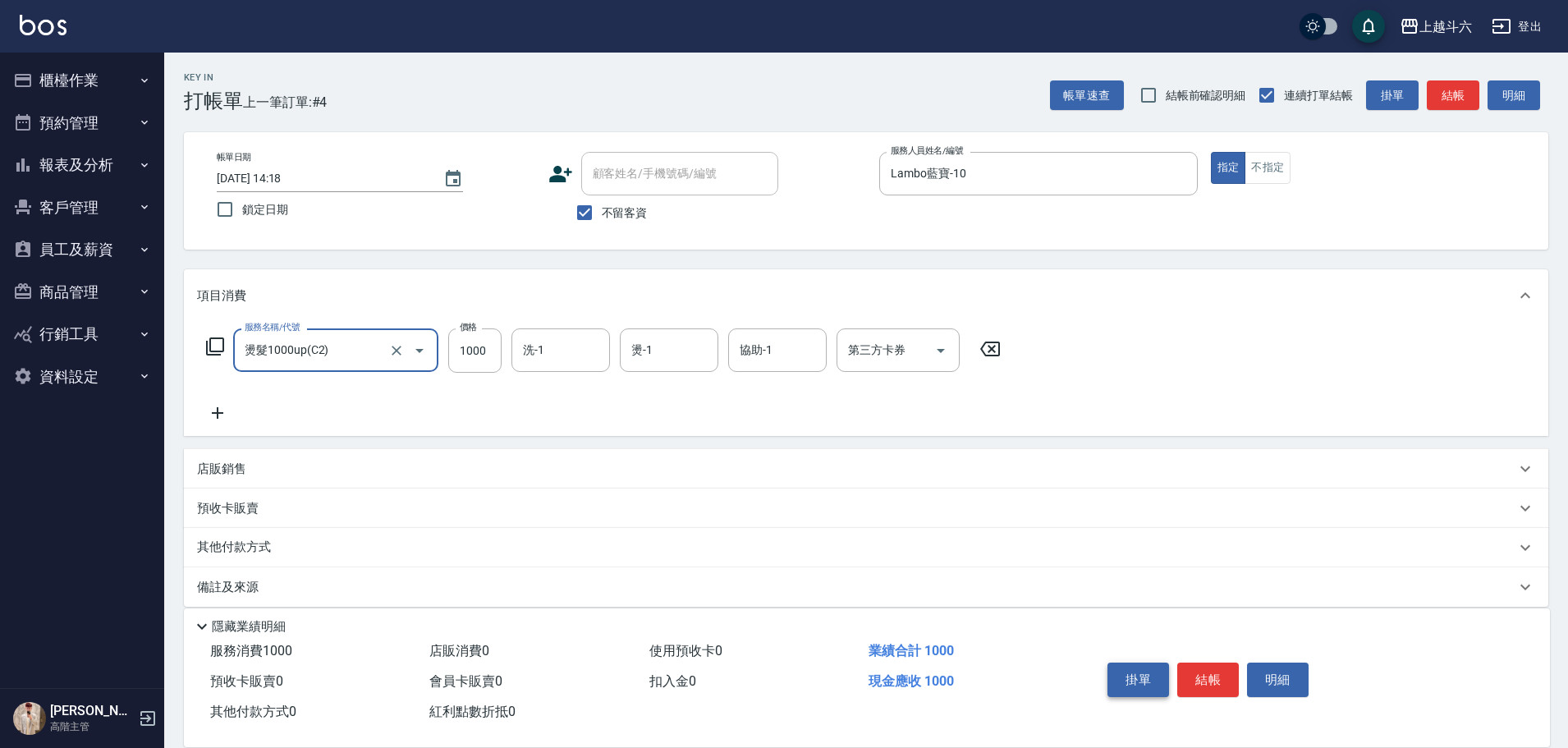
type input "燙髮1000up(C2)"
click at [1157, 679] on button "掛單" at bounding box center [1138, 680] width 61 height 35
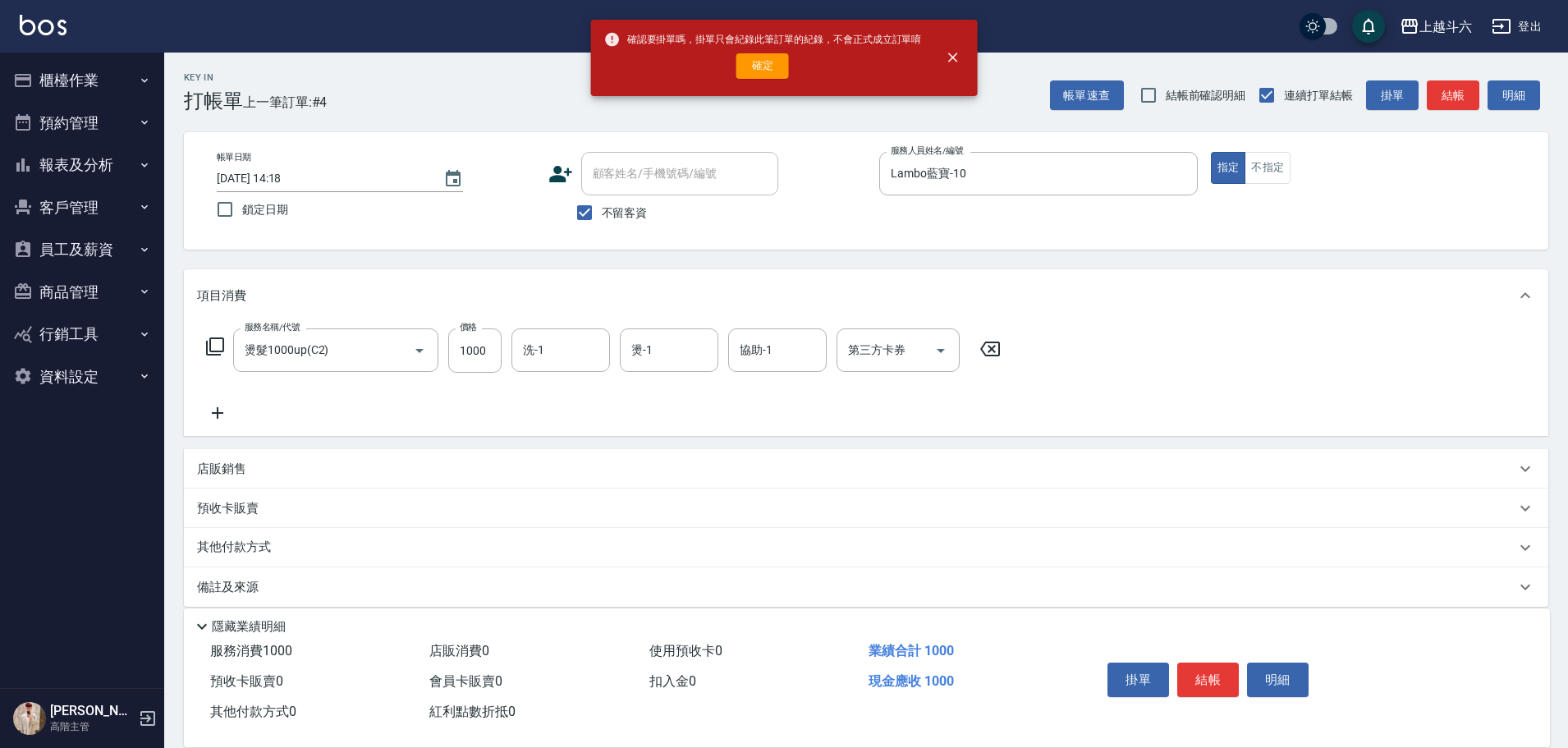
click at [741, 67] on button "確定" at bounding box center [762, 66] width 52 height 26
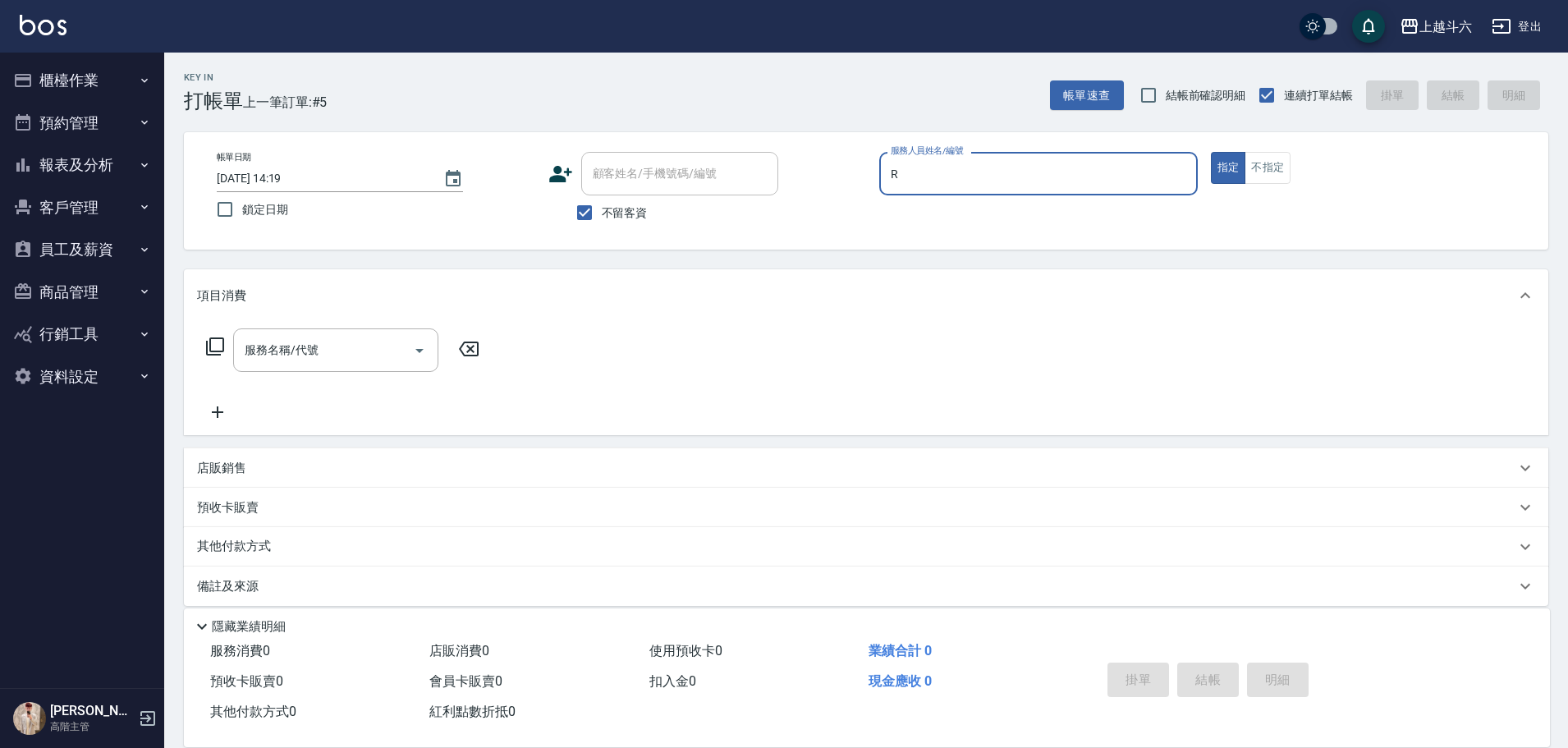
type input "Rebecca瑞瑞-R"
type button "true"
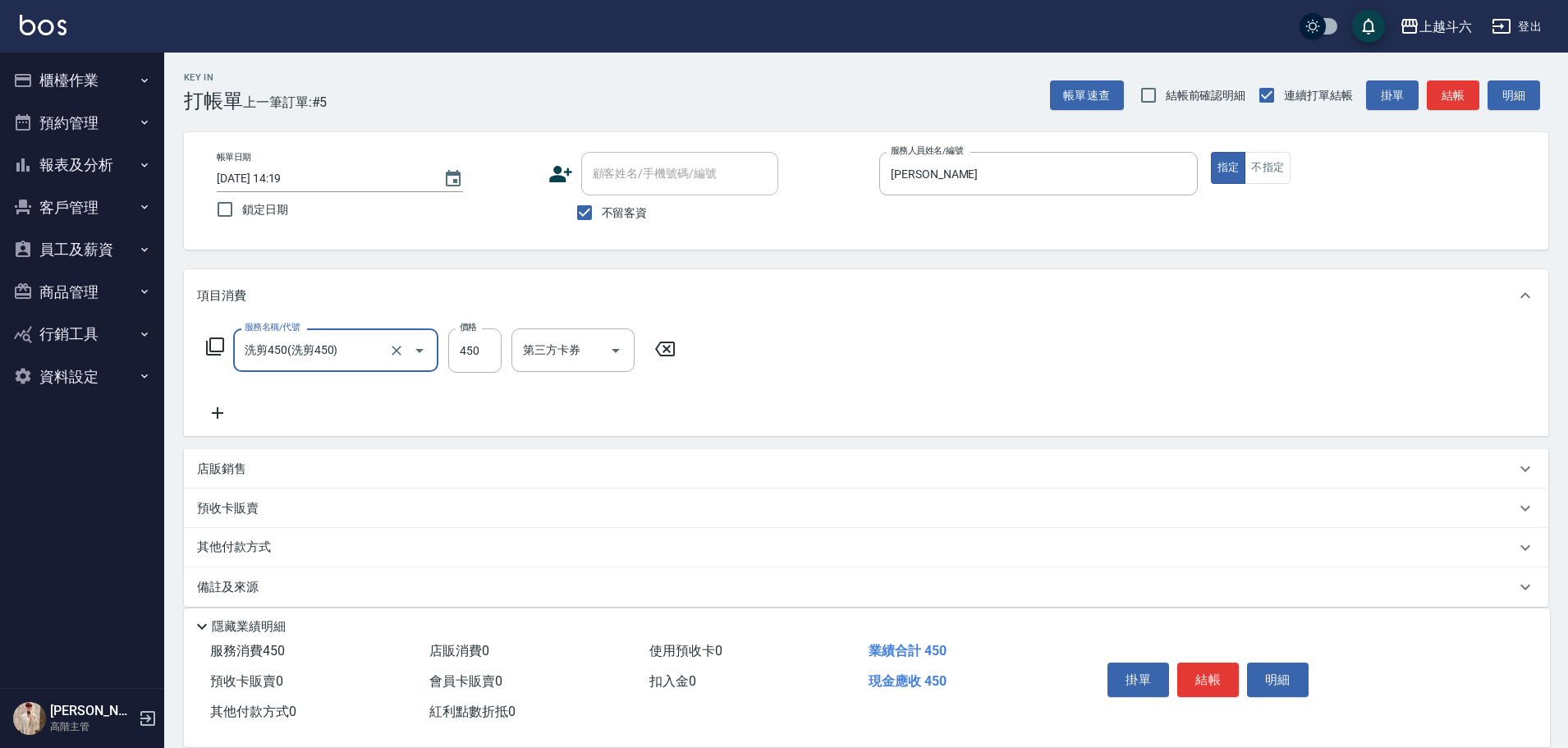
type input "洗剪450"
type input "570"
type input "Rebecca瑞瑞-R"
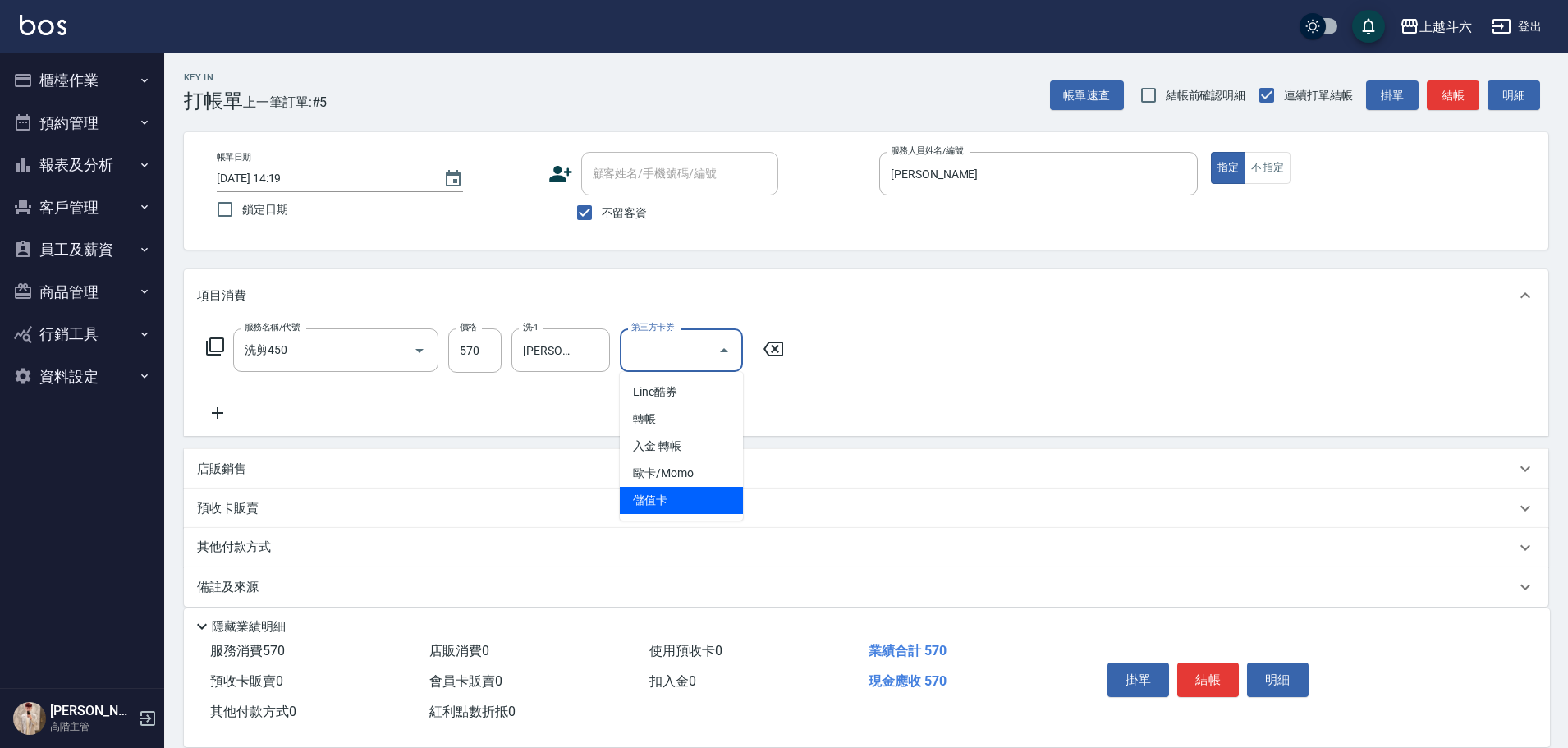
type input "儲值卡"
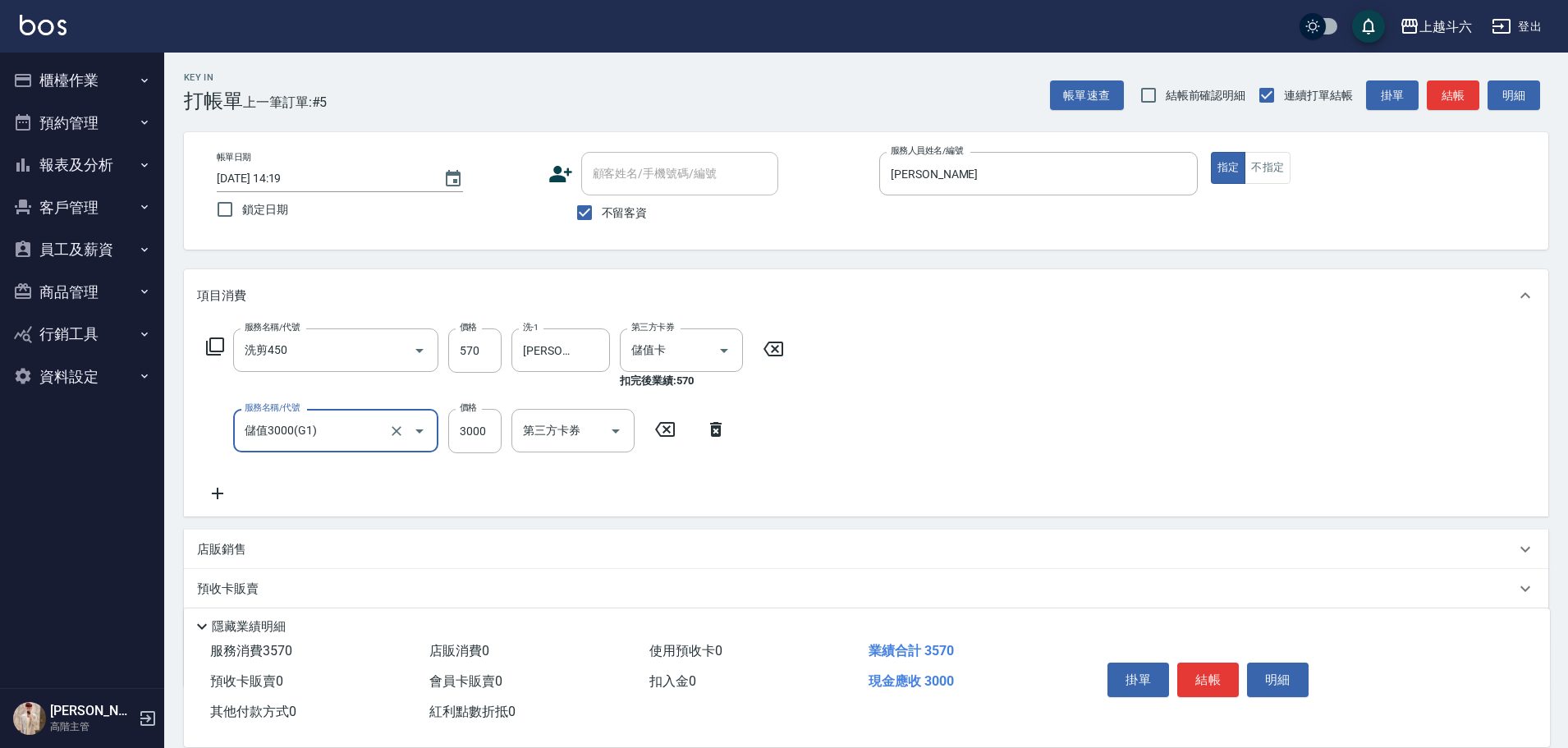
type input "儲值3000(G1)"
type input "5000"
click at [1193, 673] on button "結帳" at bounding box center [1207, 680] width 61 height 35
